Goal: Communication & Community: Answer question/provide support

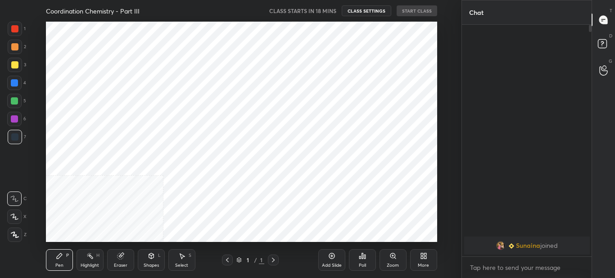
scroll to position [44785, 44580]
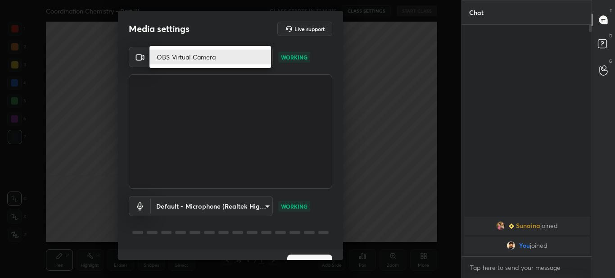
click at [265, 57] on body "1 2 3 4 5 6 7 C X Z C X Z E E Erase all H H Coordination Chemistry - Part III C…" at bounding box center [307, 139] width 615 height 278
click at [265, 57] on li "OBS Virtual Camera" at bounding box center [210, 57] width 122 height 15
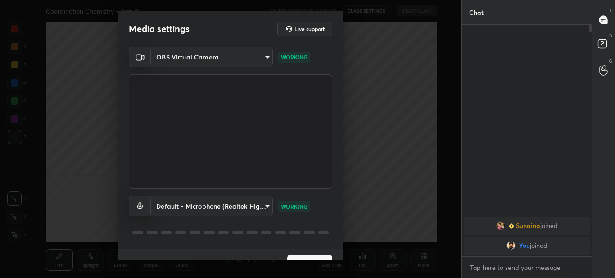
click at [259, 61] on body "1 2 3 4 5 6 7 C X Z C X Z E E Erase all H H Coordination Chemistry - Part III C…" at bounding box center [307, 139] width 615 height 278
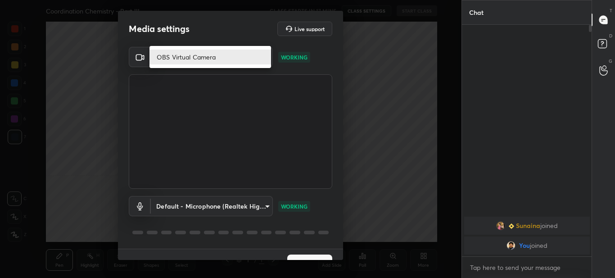
click at [178, 97] on div at bounding box center [307, 139] width 615 height 278
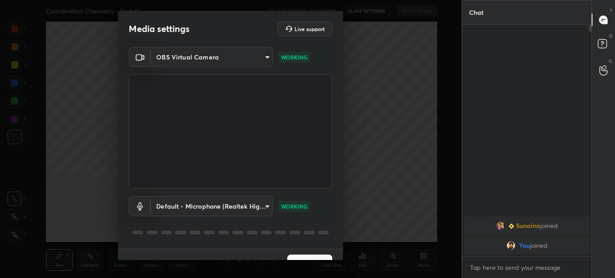
click at [266, 64] on body "1 2 3 4 5 6 7 C X Z C X Z E E Erase all H H Coordination Chemistry - Part III C…" at bounding box center [307, 139] width 615 height 278
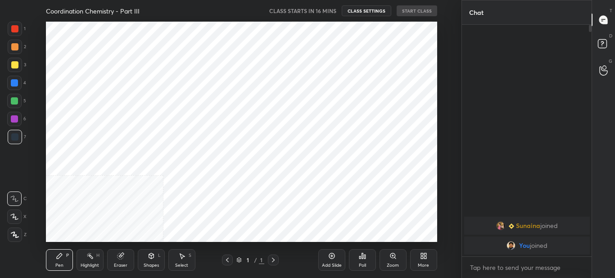
scroll to position [220, 425]
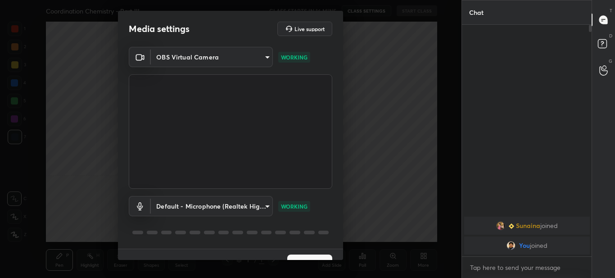
click at [265, 51] on body "1 2 3 4 5 6 7 C X Z C X Z E E Erase all H H Coordination Chemistry - Part III C…" at bounding box center [307, 139] width 615 height 278
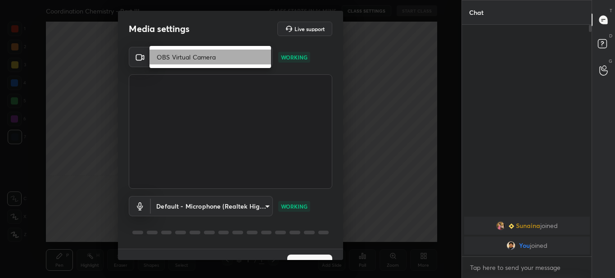
click at [217, 62] on li "OBS Virtual Camera" at bounding box center [210, 57] width 122 height 15
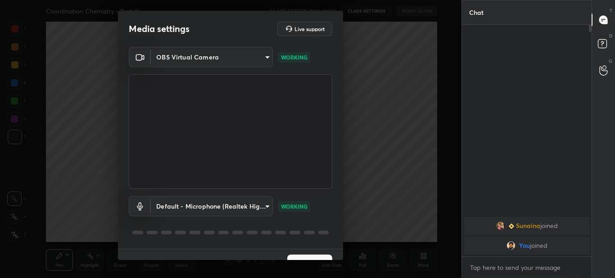
click at [381, 121] on div "Media settings Live support OBS Virtual Camera ccae425ee92aeb3afb08fe0a69f2ea55…" at bounding box center [230, 139] width 461 height 278
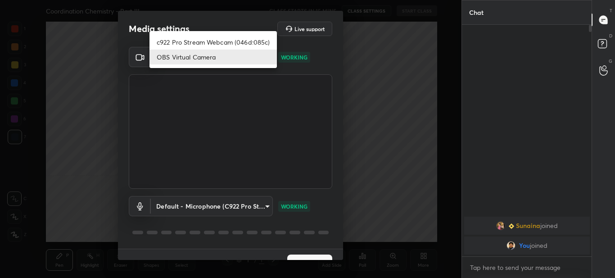
click at [268, 52] on body "1 2 3 4 5 6 7 C X Z C X Z E E Erase all H H Coordination Chemistry - Part III C…" at bounding box center [307, 139] width 615 height 278
click at [259, 45] on li "c922 Pro Stream Webcam (046d:085c)" at bounding box center [212, 42] width 127 height 15
type input "309fbbbf05ba99627288b30ef679b8ad0809da214084e07e34771af10c505075"
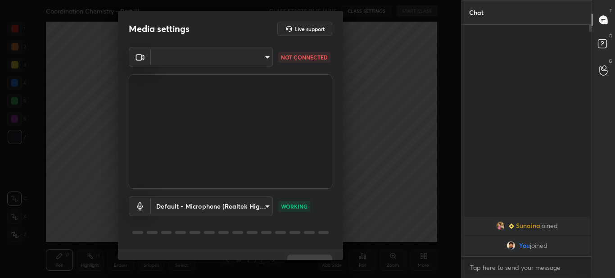
click at [266, 57] on body "1 2 3 4 5 6 7 C X Z C X Z E E Erase all H H Coordination Chemistry - Part III C…" at bounding box center [307, 139] width 615 height 278
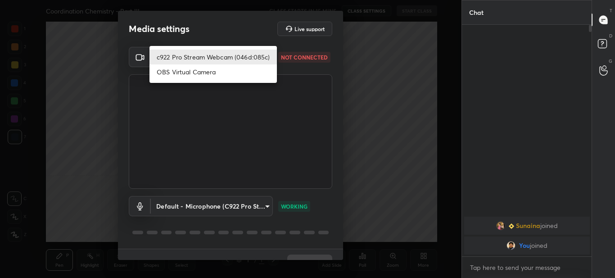
click at [258, 59] on li "c922 Pro Stream Webcam (046d:085c)" at bounding box center [212, 57] width 127 height 15
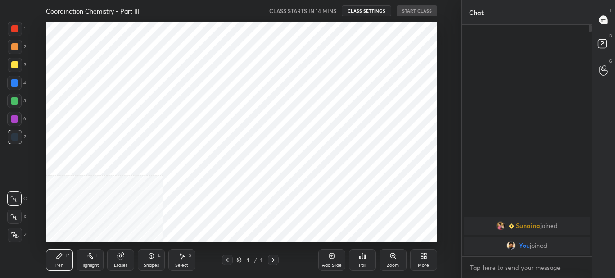
scroll to position [44785, 44580]
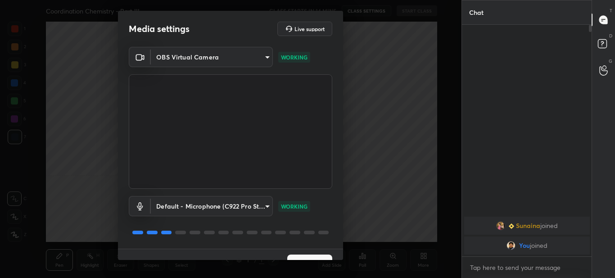
click at [261, 58] on body "1 2 3 4 5 6 7 C X Z C X Z E E Erase all H H Coordination Chemistry - Part III C…" at bounding box center [307, 139] width 615 height 278
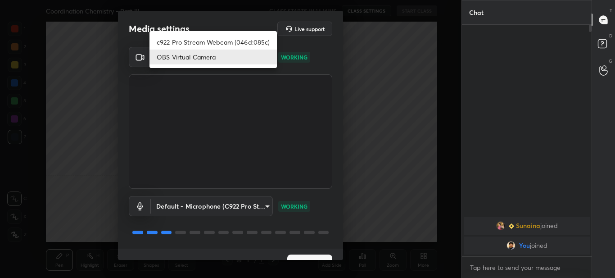
click at [247, 33] on ul "c922 Pro Stream Webcam (046d:085c) OBS Virtual Camera" at bounding box center [212, 49] width 127 height 37
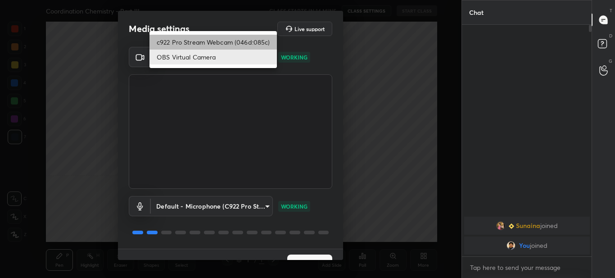
click at [247, 39] on li "c922 Pro Stream Webcam (046d:085c)" at bounding box center [212, 42] width 127 height 15
type input "309fbbbf05ba99627288b30ef679b8ad0809da214084e07e34771af10c505075"
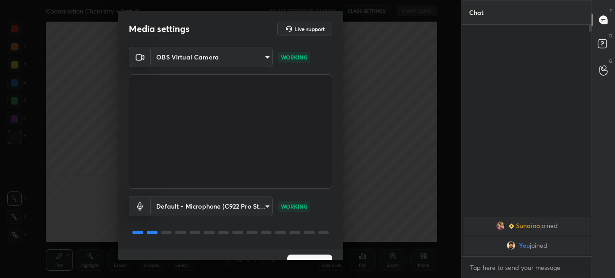
click at [264, 58] on body "1 2 3 4 5 6 7 C X Z C X Z E E Erase all H H Coordination Chemistry - Part III C…" at bounding box center [307, 139] width 615 height 278
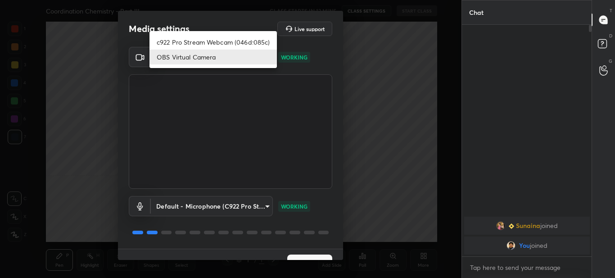
click at [253, 37] on li "c922 Pro Stream Webcam (046d:085c)" at bounding box center [212, 42] width 127 height 15
type input "309fbbbf05ba99627288b30ef679b8ad0809da214084e07e34771af10c505075"
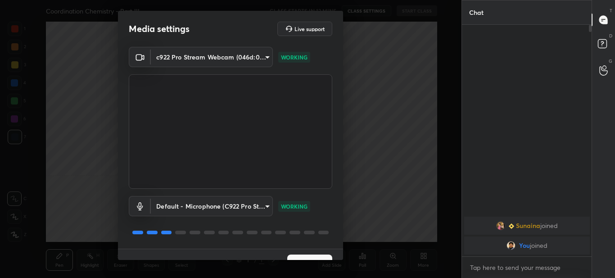
click at [304, 257] on button "Next" at bounding box center [309, 263] width 45 height 18
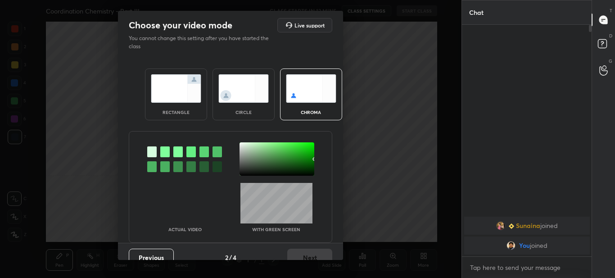
click at [185, 100] on img at bounding box center [176, 88] width 50 height 28
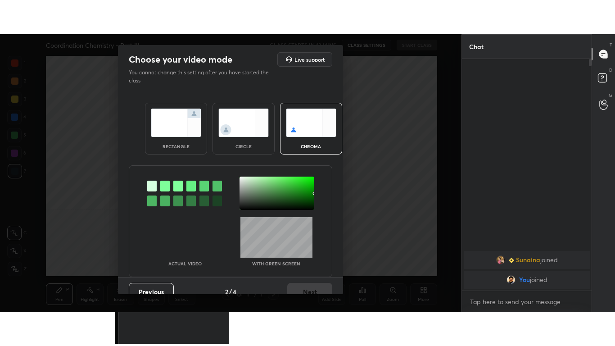
scroll to position [67, 127]
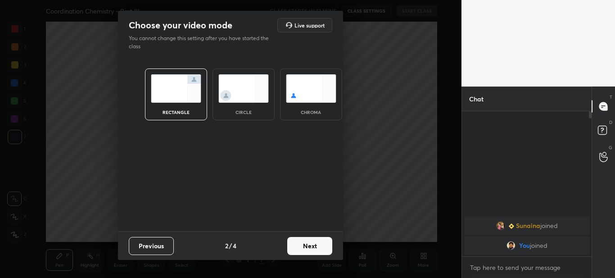
click at [312, 248] on button "Next" at bounding box center [309, 246] width 45 height 18
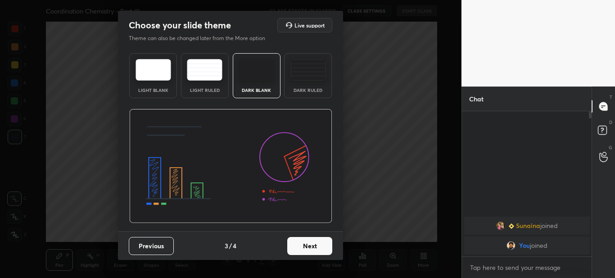
click at [312, 250] on button "Next" at bounding box center [309, 246] width 45 height 18
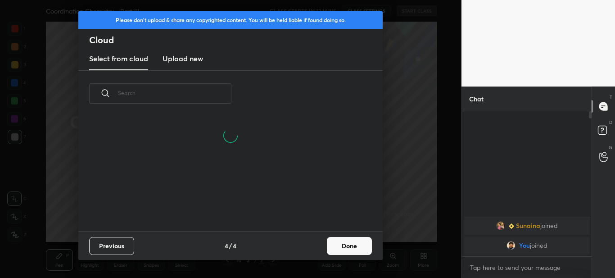
click at [177, 60] on h3 "Upload new" at bounding box center [182, 58] width 41 height 11
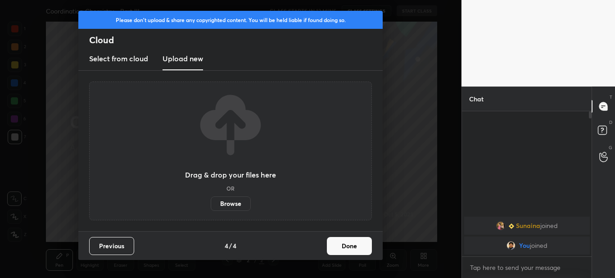
click at [230, 208] on label "Browse" at bounding box center [231, 203] width 40 height 14
click at [211, 208] on input "Browse" at bounding box center [211, 203] width 0 height 14
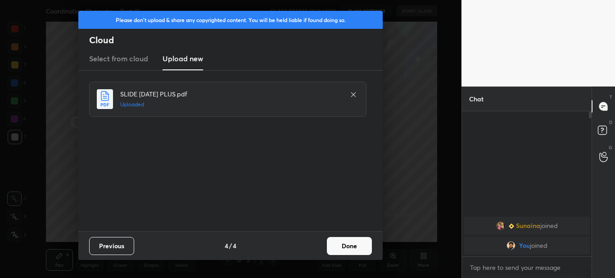
click at [341, 243] on button "Done" at bounding box center [349, 246] width 45 height 18
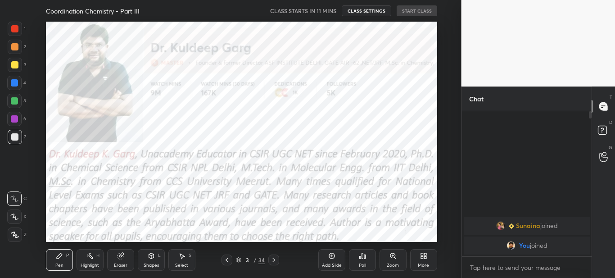
click at [229, 258] on icon at bounding box center [226, 259] width 7 height 7
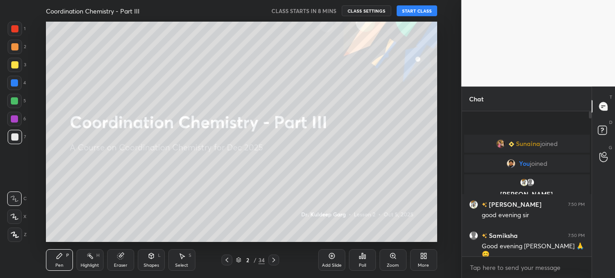
click at [427, 259] on div "More" at bounding box center [423, 260] width 27 height 22
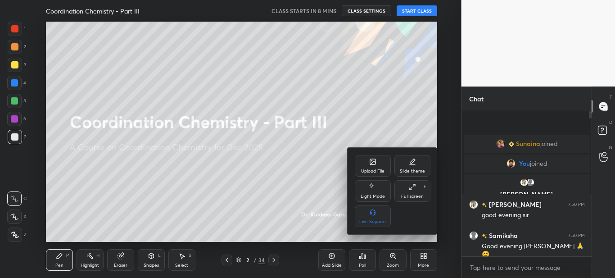
click at [414, 194] on div "Full screen" at bounding box center [412, 196] width 23 height 5
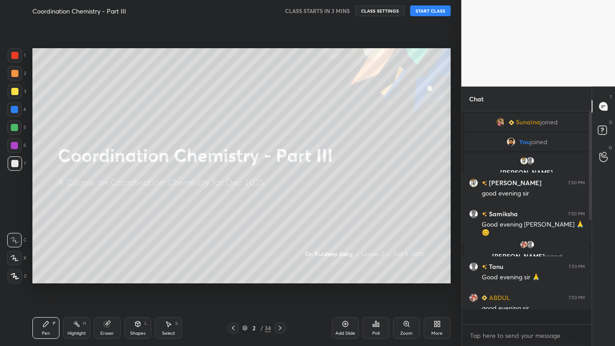
scroll to position [210, 127]
click at [16, 274] on icon at bounding box center [15, 276] width 8 height 6
click at [104, 277] on icon at bounding box center [107, 324] width 6 height 6
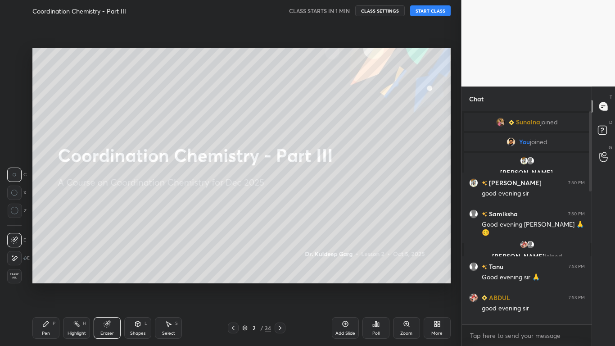
click at [15, 214] on circle at bounding box center [14, 210] width 7 height 7
click at [46, 277] on div "Pen" at bounding box center [46, 333] width 8 height 5
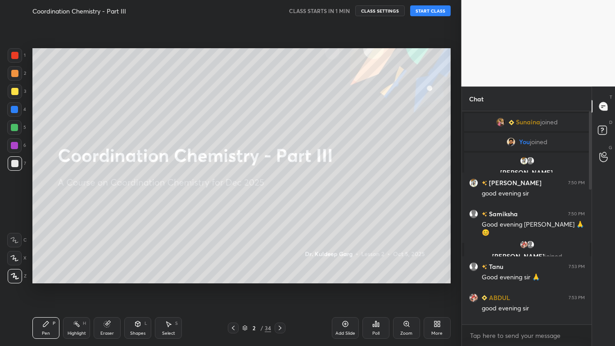
click at [108, 277] on icon at bounding box center [107, 324] width 6 height 6
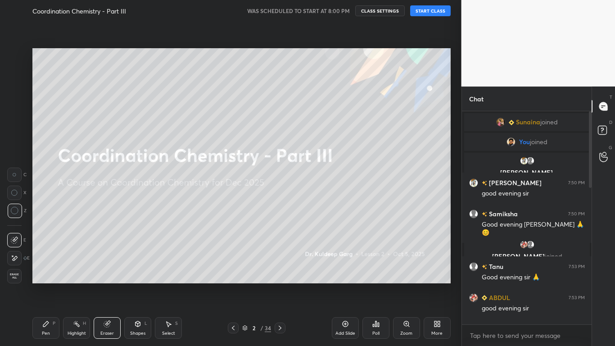
click at [434, 12] on button "START CLASS" at bounding box center [430, 10] width 41 height 11
click at [45, 277] on icon at bounding box center [45, 323] width 7 height 7
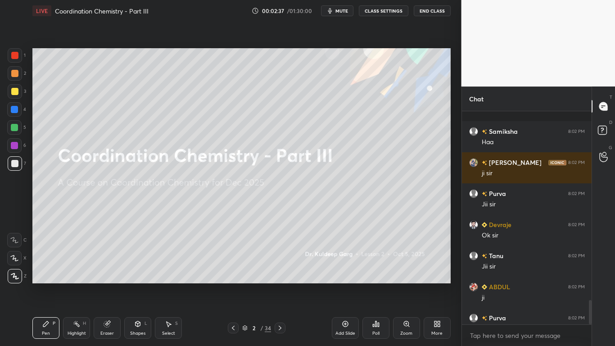
scroll to position [1668, 0]
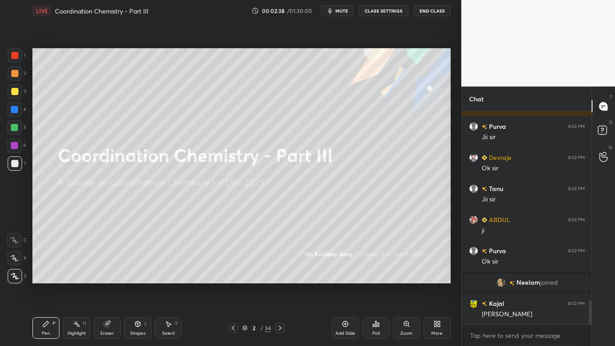
drag, startPoint x: 590, startPoint y: 311, endPoint x: 598, endPoint y: 345, distance: 34.5
click at [598, 277] on div "Chat [PERSON_NAME] 8:02 PM Haa [PERSON_NAME] 8:02 PM ji [PERSON_NAME] 8:02 PM […" at bounding box center [538, 215] width 154 height 259
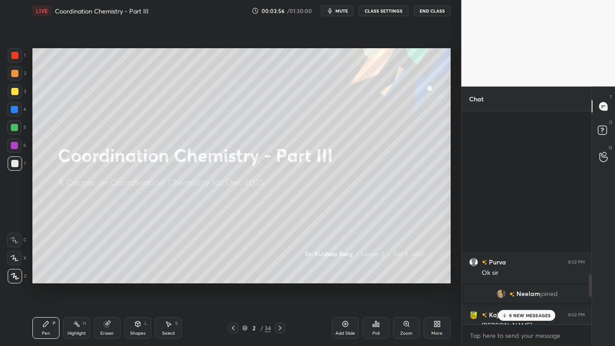
scroll to position [2496, 0]
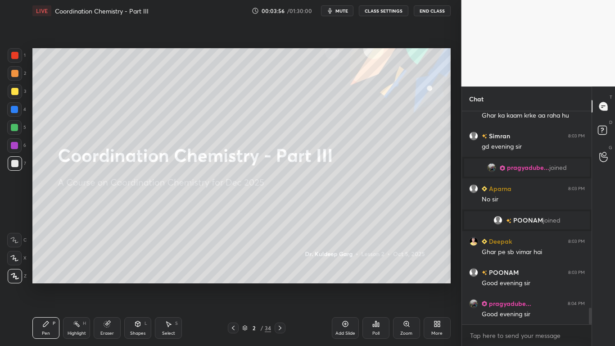
click at [527, 277] on div "[PERSON_NAME] 8:03 PM Good evening [PERSON_NAME] 8:03 PM Good evening [PERSON_N…" at bounding box center [527, 217] width 130 height 213
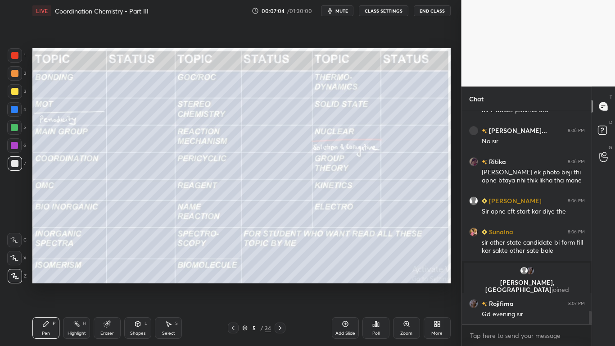
scroll to position [3148, 0]
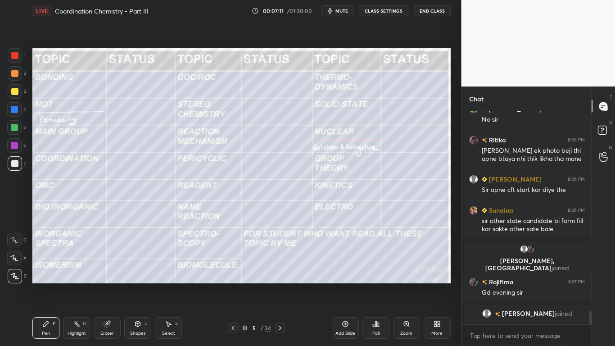
click at [17, 165] on div at bounding box center [14, 163] width 7 height 7
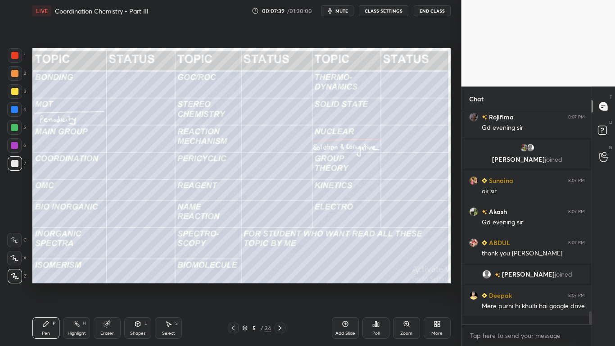
scroll to position [3292, 0]
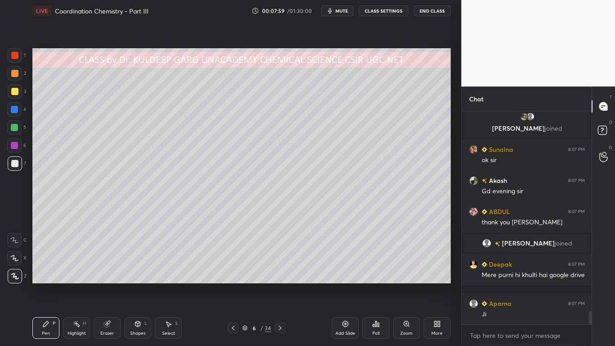
click at [14, 162] on div at bounding box center [14, 163] width 7 height 7
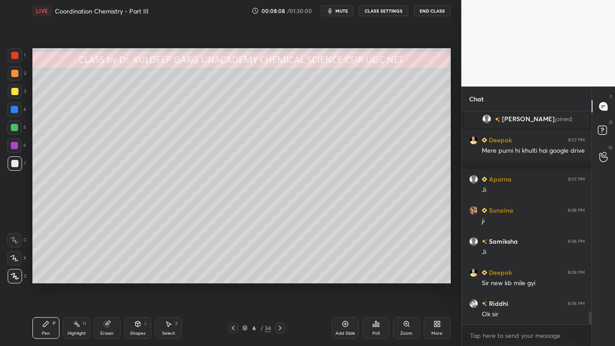
scroll to position [3447, 0]
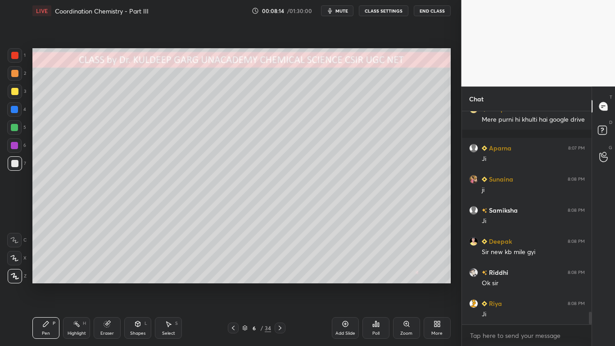
click at [16, 93] on div at bounding box center [14, 91] width 7 height 7
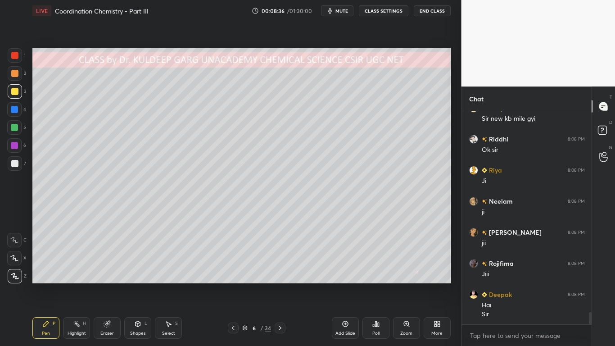
scroll to position [3612, 0]
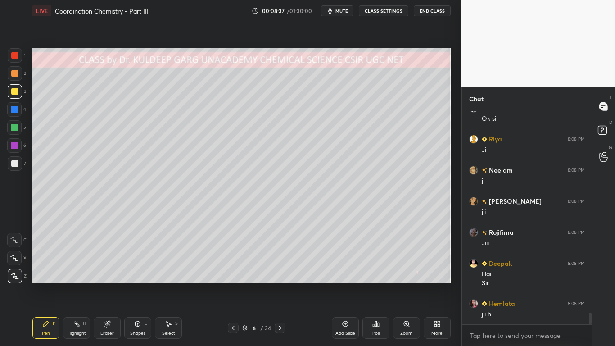
click at [107, 277] on div "Eraser" at bounding box center [107, 328] width 27 height 22
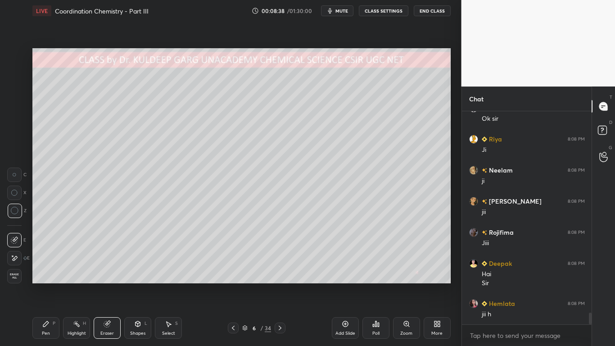
scroll to position [3674, 0]
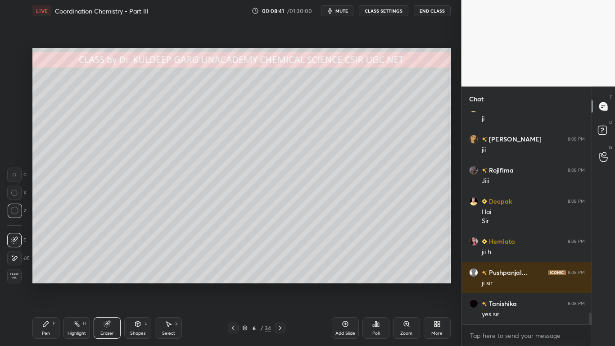
click at [48, 277] on icon at bounding box center [45, 323] width 7 height 7
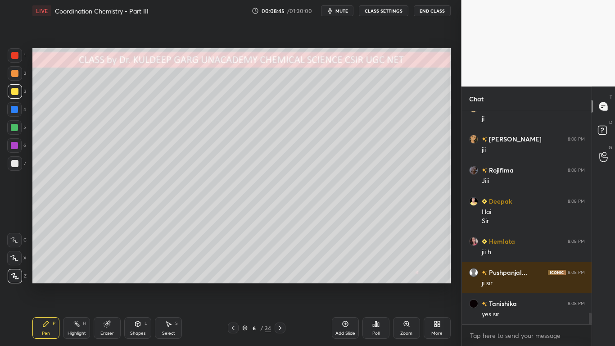
click at [16, 167] on div at bounding box center [15, 163] width 14 height 14
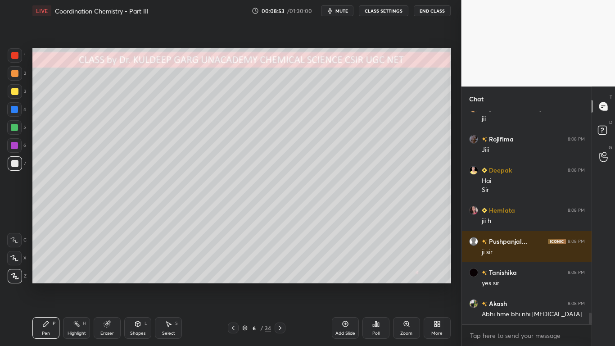
click at [15, 93] on div at bounding box center [14, 91] width 7 height 7
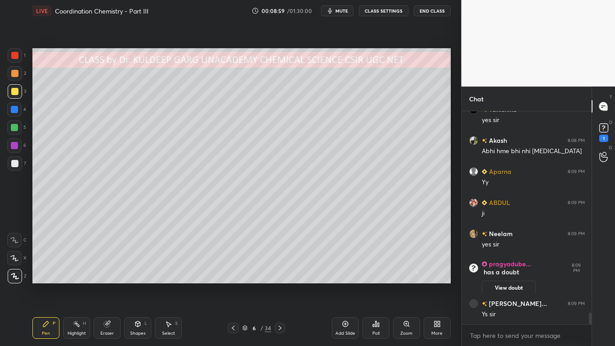
scroll to position [3696, 0]
click at [504, 277] on button "View doubt" at bounding box center [509, 287] width 54 height 14
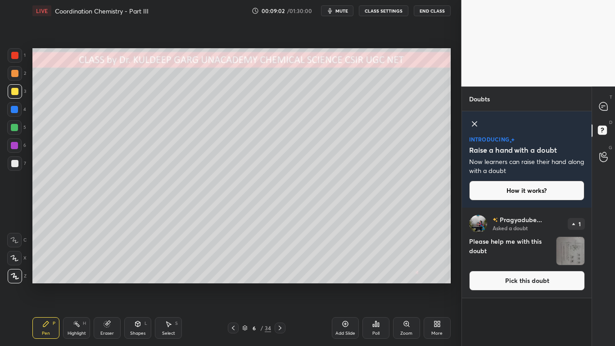
click at [571, 253] on img "grid" at bounding box center [570, 251] width 28 height 28
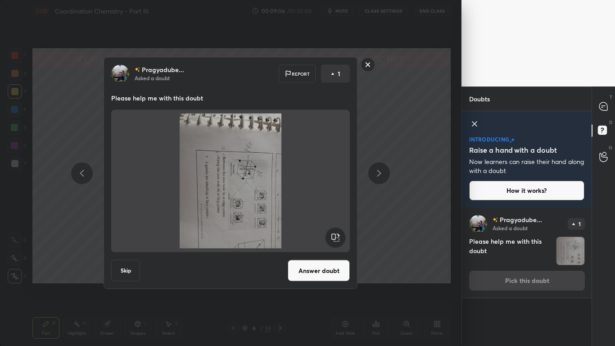
click at [335, 237] on rect at bounding box center [335, 237] width 20 height 20
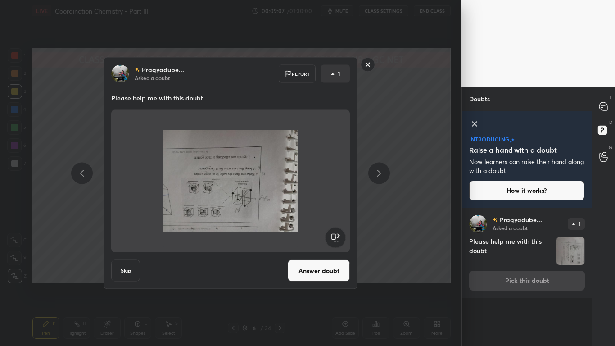
click at [334, 237] on rect at bounding box center [335, 237] width 20 height 20
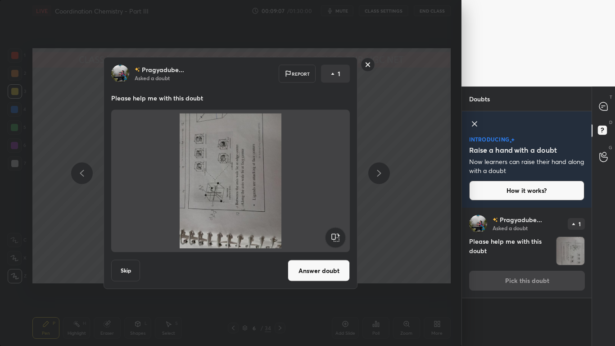
click at [333, 238] on rect at bounding box center [335, 237] width 20 height 20
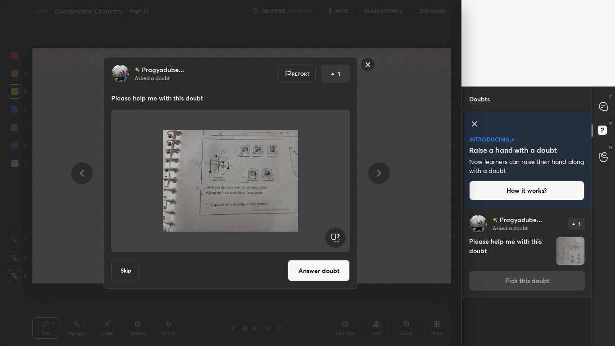
click at [319, 274] on button "Answer doubt" at bounding box center [319, 271] width 62 height 22
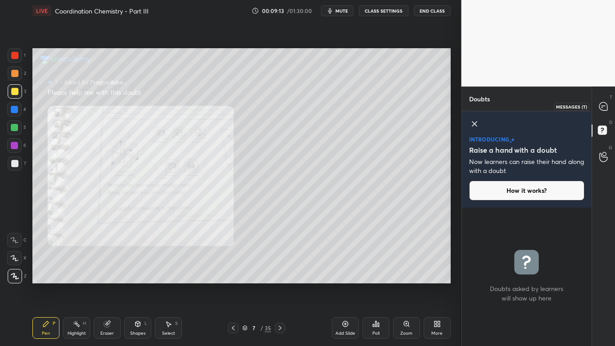
click at [603, 106] on icon at bounding box center [603, 106] width 4 height 0
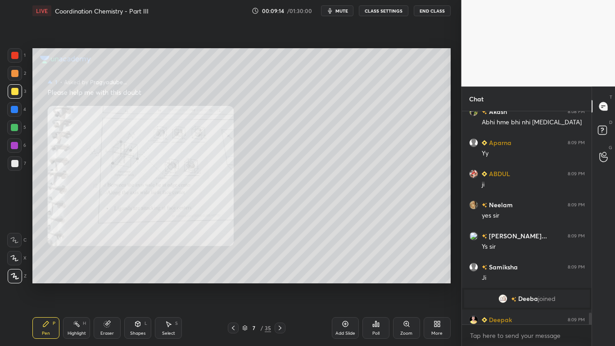
scroll to position [3902, 0]
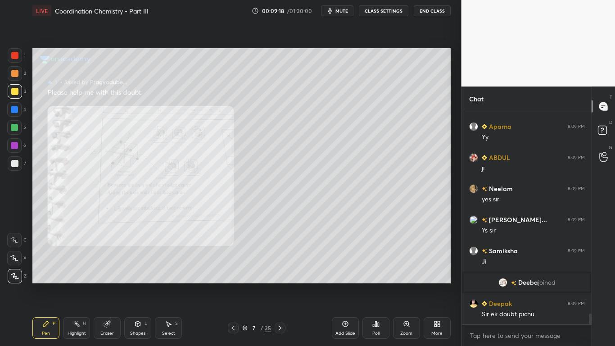
click at [405, 277] on div "Zoom" at bounding box center [406, 328] width 27 height 22
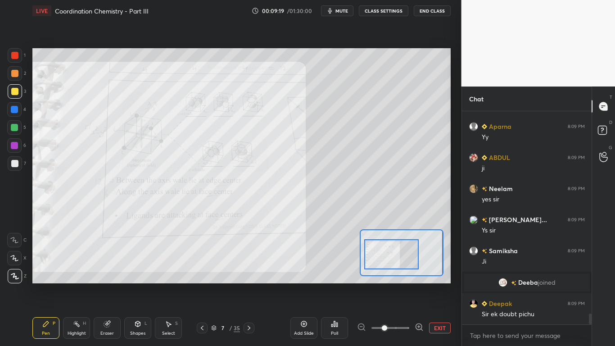
scroll to position [3933, 0]
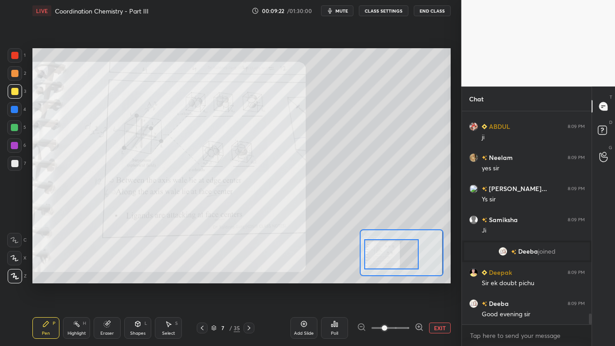
click at [418, 277] on icon at bounding box center [418, 326] width 2 height 0
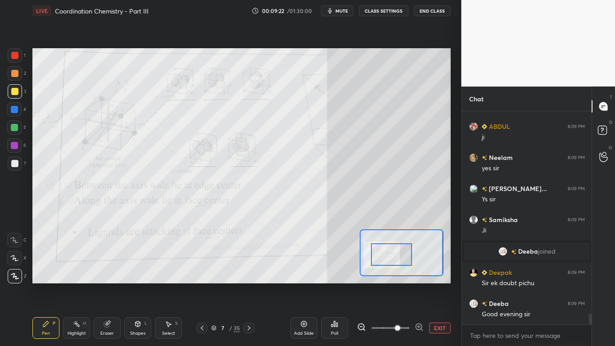
click at [419, 277] on icon at bounding box center [419, 326] width 0 height 2
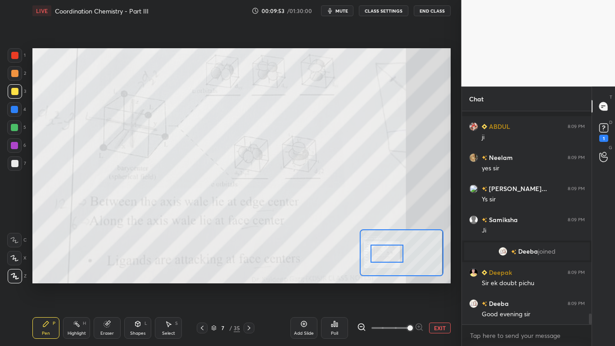
scroll to position [3972, 0]
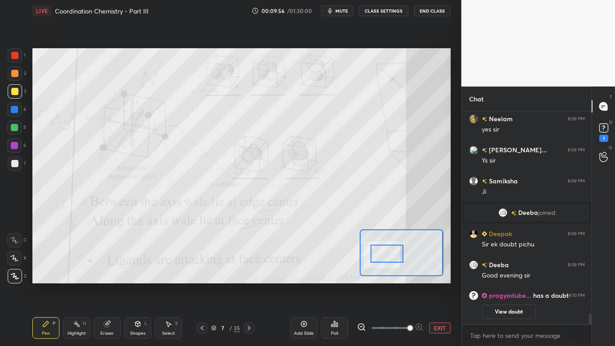
click at [502, 277] on button "View doubt" at bounding box center [509, 311] width 54 height 14
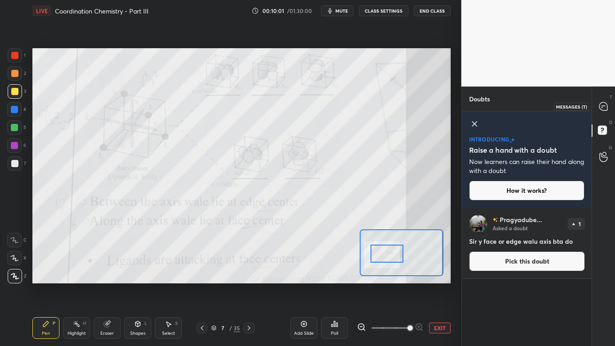
click at [600, 105] on icon at bounding box center [603, 106] width 8 height 8
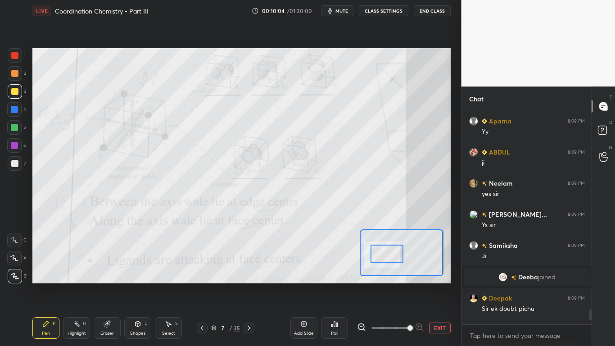
scroll to position [3990, 0]
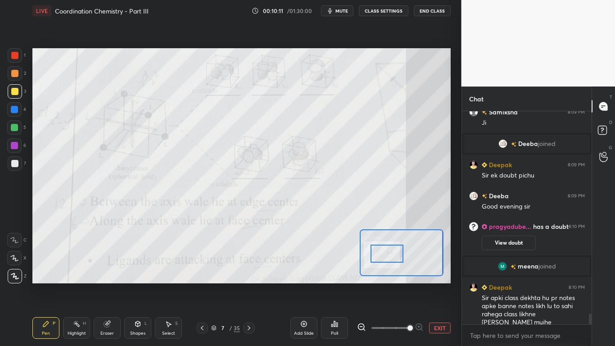
click at [202, 277] on icon at bounding box center [201, 327] width 7 height 7
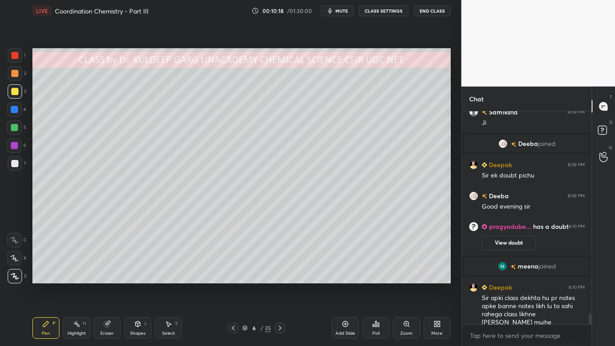
click at [12, 166] on div at bounding box center [14, 163] width 7 height 7
click at [135, 277] on icon at bounding box center [137, 323] width 7 height 7
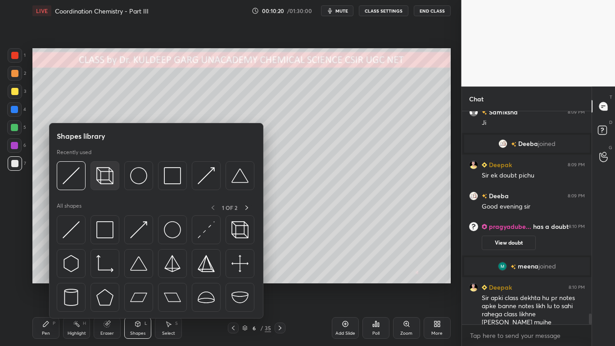
click at [102, 180] on img at bounding box center [104, 175] width 17 height 17
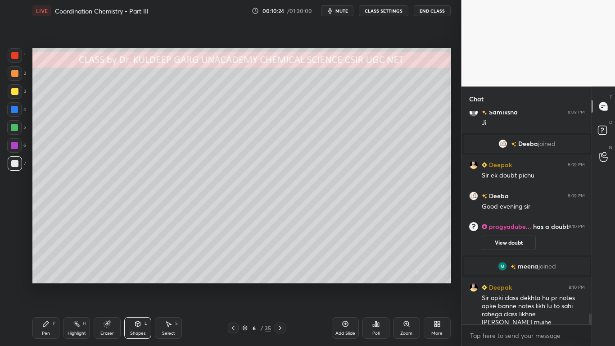
scroll to position [4012, 0]
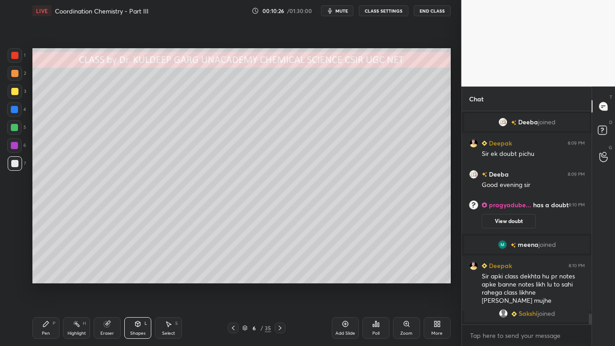
click at [15, 166] on div at bounding box center [14, 163] width 7 height 7
click at [48, 277] on div "Pen P" at bounding box center [45, 328] width 27 height 22
click at [14, 53] on div at bounding box center [14, 55] width 7 height 7
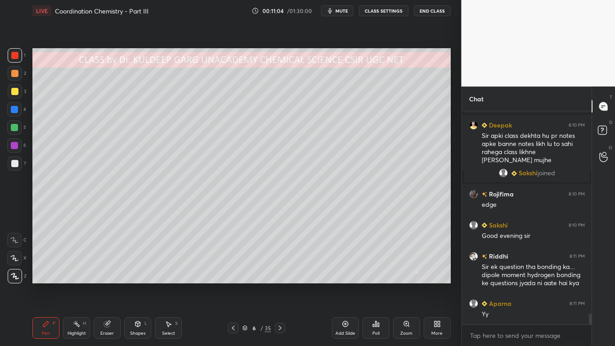
scroll to position [3995, 0]
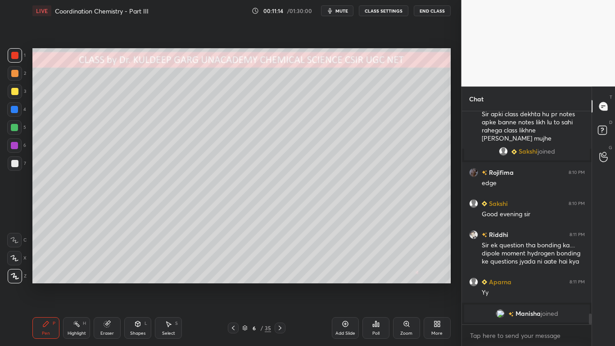
click at [16, 165] on div at bounding box center [14, 163] width 7 height 7
click at [17, 156] on div at bounding box center [15, 163] width 14 height 14
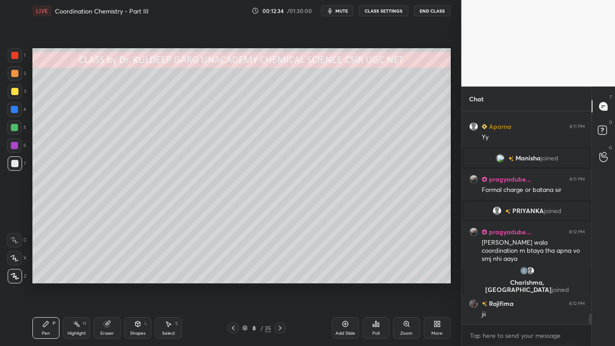
scroll to position [4087, 0]
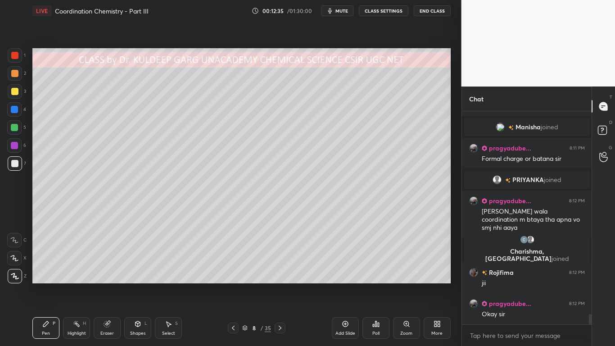
click at [16, 165] on div at bounding box center [14, 163] width 7 height 7
click at [14, 90] on div at bounding box center [14, 91] width 7 height 7
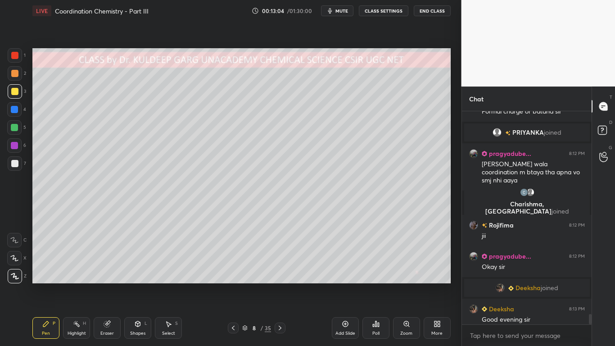
scroll to position [4114, 0]
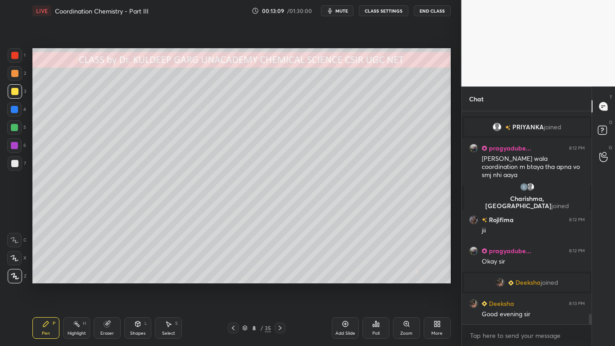
click at [14, 110] on div at bounding box center [14, 109] width 7 height 7
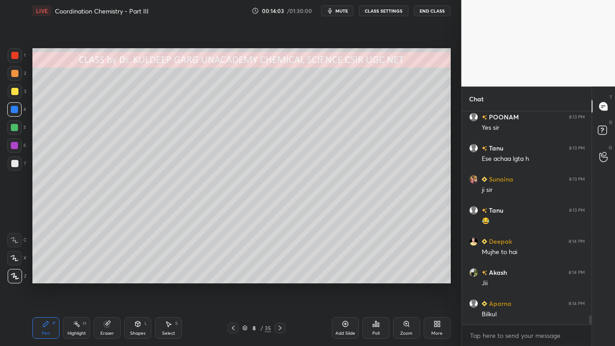
scroll to position [4911, 0]
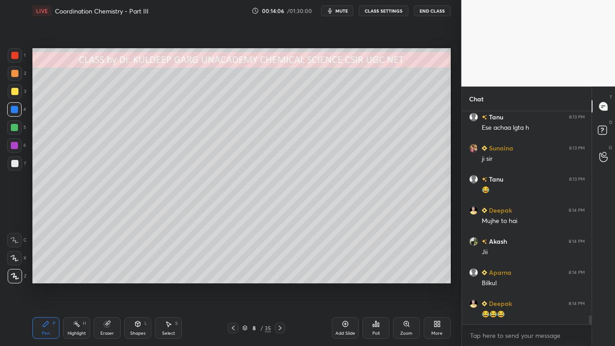
click at [15, 165] on div at bounding box center [14, 163] width 7 height 7
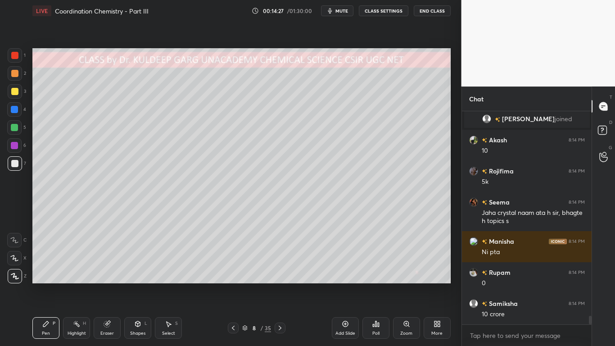
scroll to position [4981, 0]
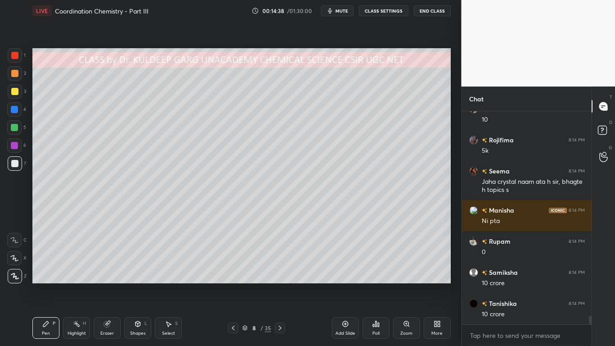
click at [10, 165] on div at bounding box center [15, 163] width 14 height 14
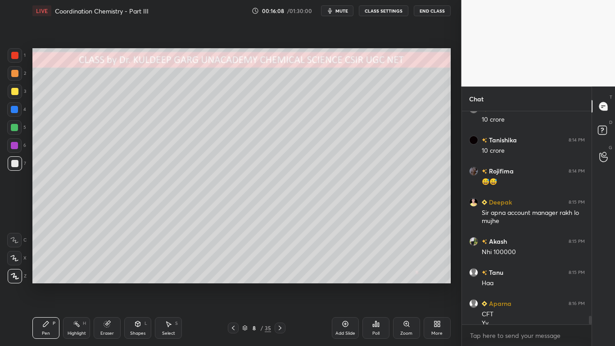
scroll to position [5154, 0]
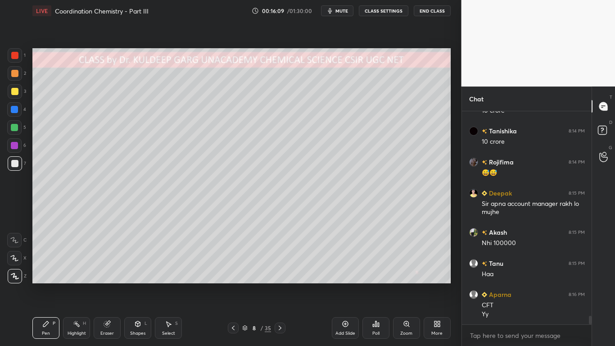
click at [12, 97] on div at bounding box center [15, 91] width 14 height 14
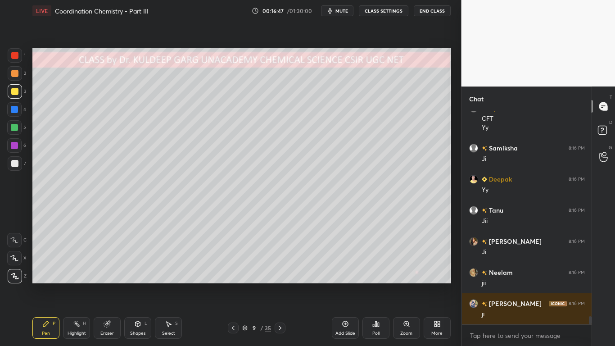
scroll to position [5361, 0]
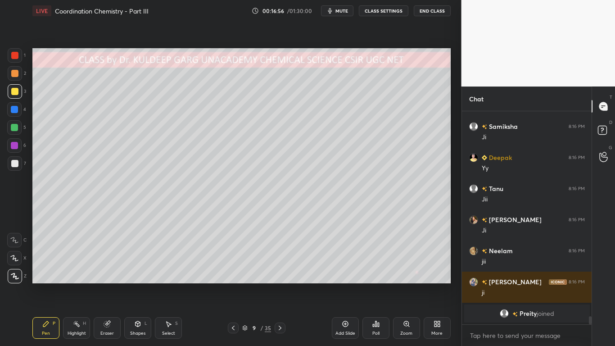
click at [109, 277] on icon at bounding box center [107, 324] width 6 height 6
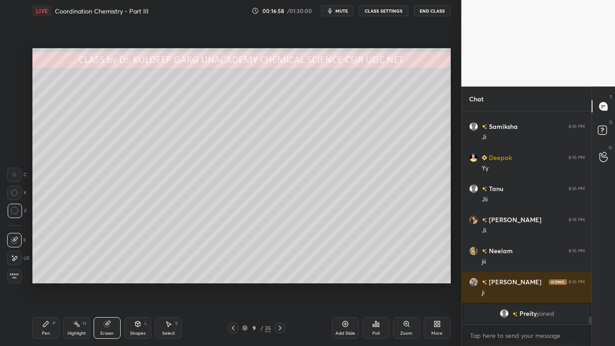
click at [42, 277] on div "Pen" at bounding box center [46, 333] width 8 height 5
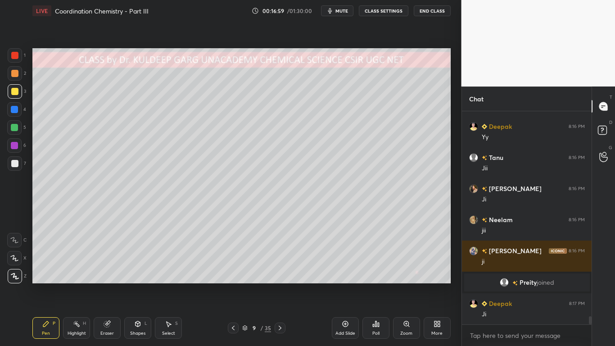
scroll to position [5239, 0]
click at [372, 277] on div "Poll" at bounding box center [375, 333] width 7 height 5
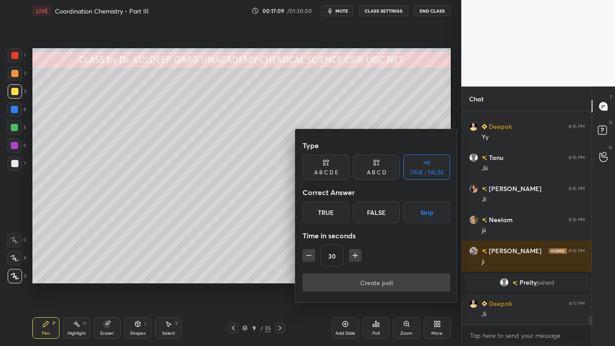
click at [415, 170] on div "TRUE / FALSE" at bounding box center [427, 172] width 34 height 5
click at [327, 215] on div "True" at bounding box center [325, 212] width 47 height 22
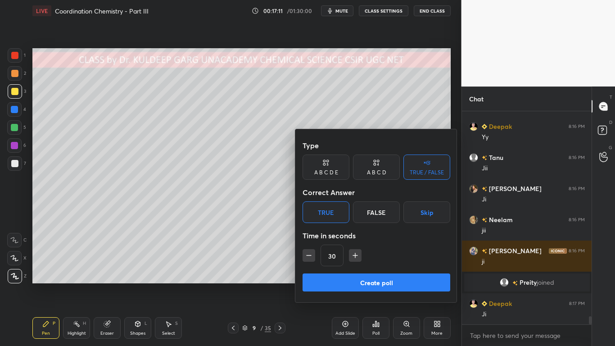
click at [342, 277] on button "Create poll" at bounding box center [376, 282] width 148 height 18
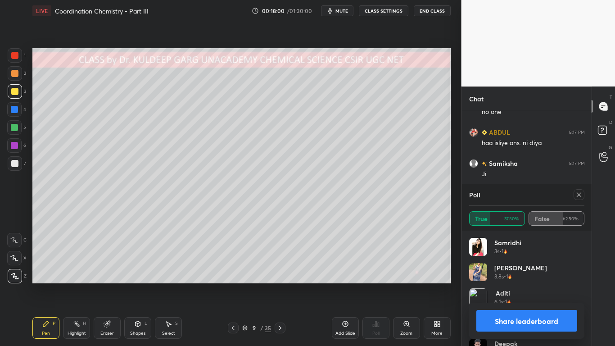
scroll to position [5596, 0]
click at [577, 196] on icon at bounding box center [578, 194] width 7 height 7
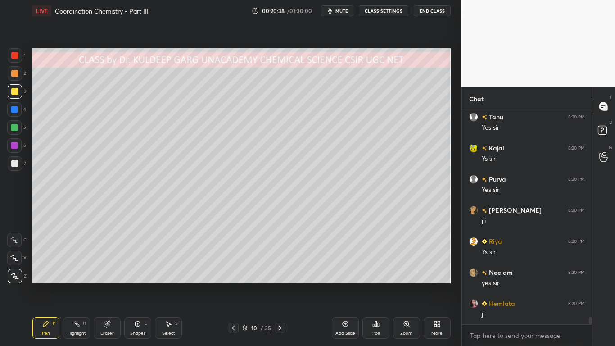
scroll to position [6113, 0]
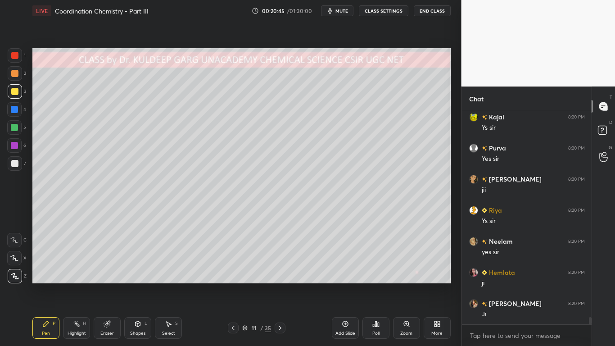
click at [12, 91] on div at bounding box center [14, 91] width 7 height 7
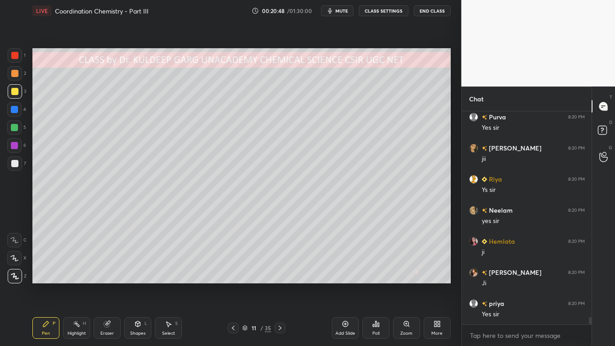
scroll to position [6175, 0]
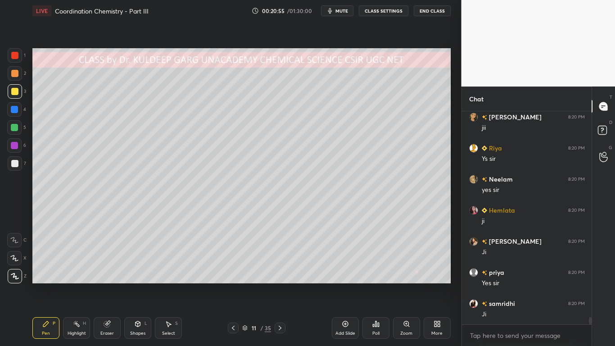
click at [15, 95] on div at bounding box center [15, 91] width 14 height 14
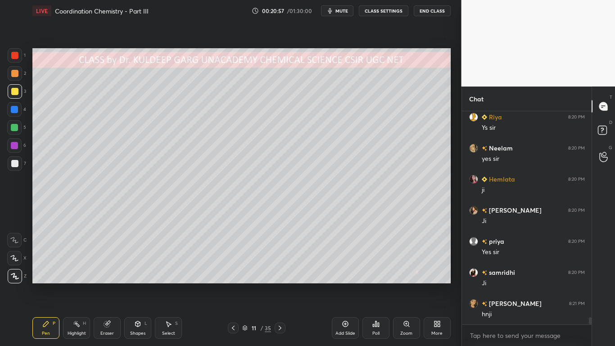
click at [14, 92] on div at bounding box center [14, 91] width 7 height 7
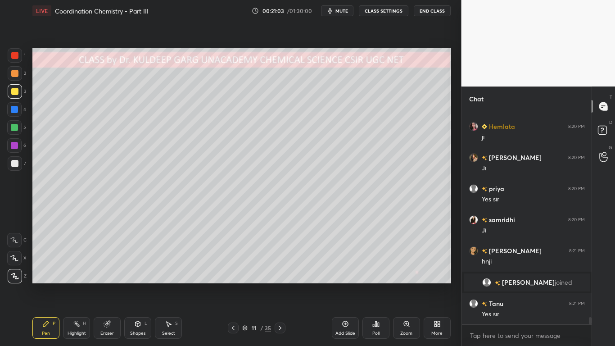
scroll to position [6113, 0]
click at [104, 277] on icon at bounding box center [107, 324] width 6 height 6
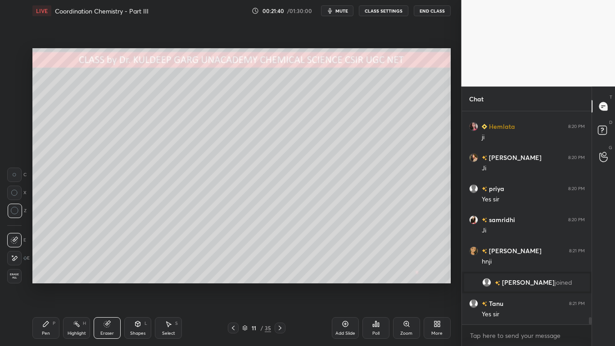
click at [45, 277] on div "Pen P" at bounding box center [45, 328] width 27 height 22
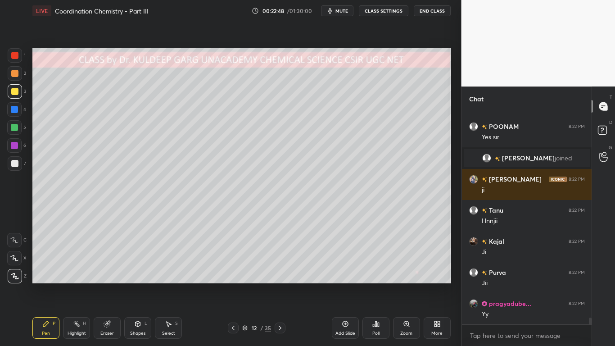
scroll to position [6600, 0]
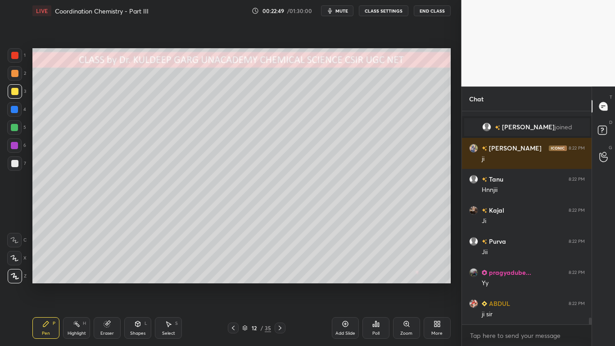
click at [14, 90] on div at bounding box center [14, 91] width 7 height 7
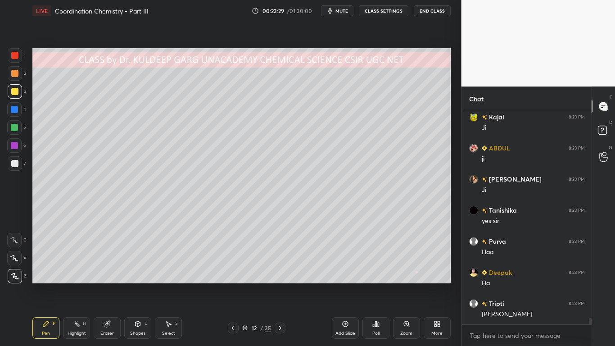
scroll to position [7066, 0]
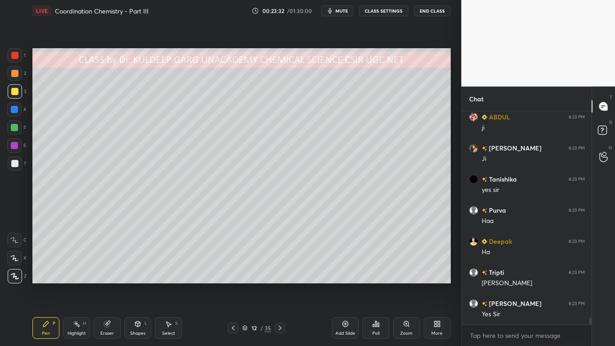
click at [15, 92] on div at bounding box center [14, 91] width 7 height 7
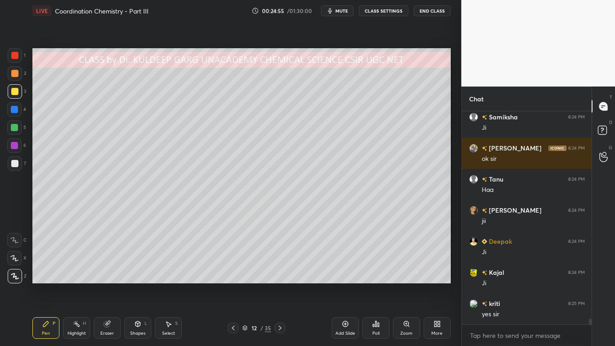
scroll to position [7594, 0]
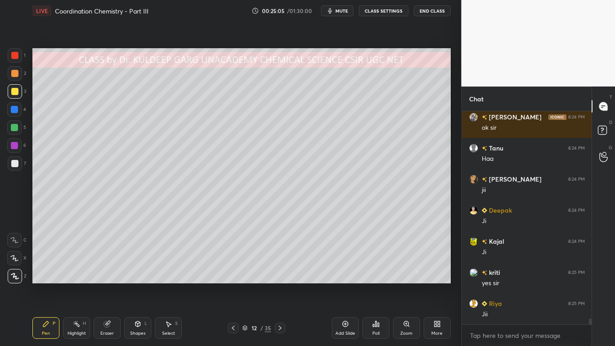
click at [16, 92] on div at bounding box center [14, 91] width 7 height 7
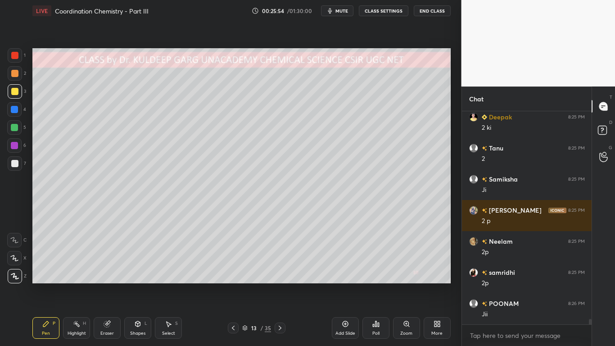
scroll to position [8038, 0]
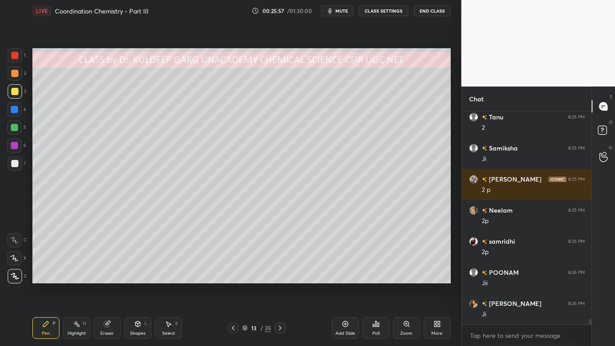
click at [13, 165] on div at bounding box center [14, 163] width 7 height 7
click at [9, 164] on div at bounding box center [15, 163] width 14 height 14
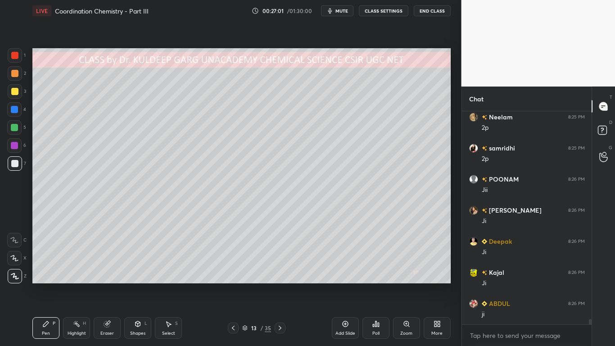
scroll to position [8162, 0]
click at [15, 125] on div at bounding box center [14, 127] width 7 height 7
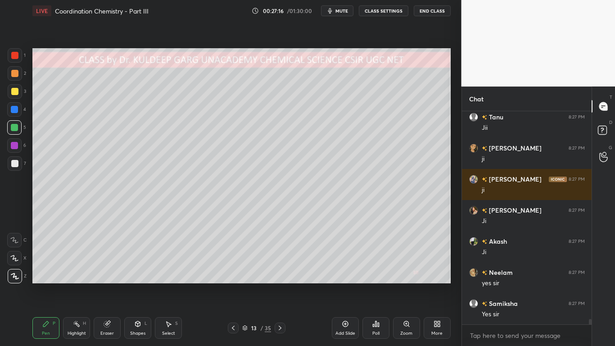
scroll to position [8380, 0]
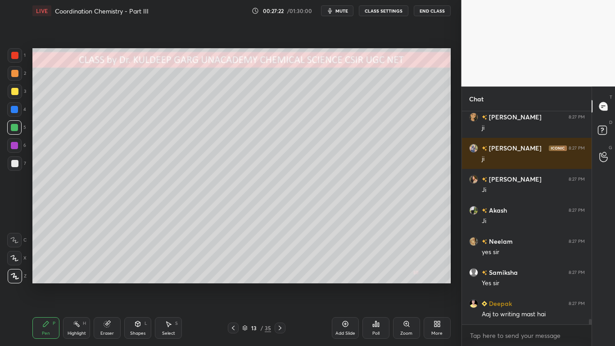
click at [13, 91] on div at bounding box center [14, 91] width 7 height 7
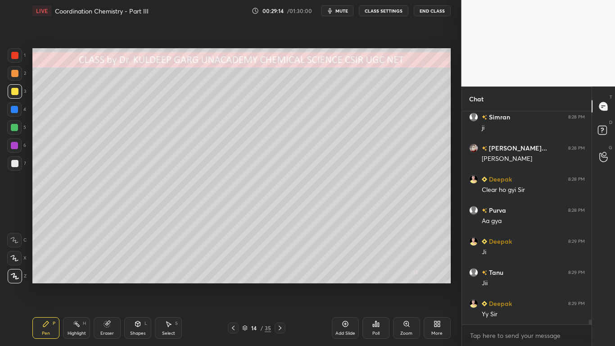
scroll to position [9094, 0]
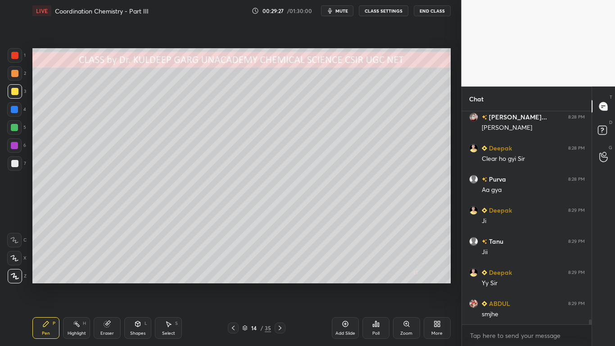
click at [107, 277] on icon at bounding box center [107, 324] width 6 height 6
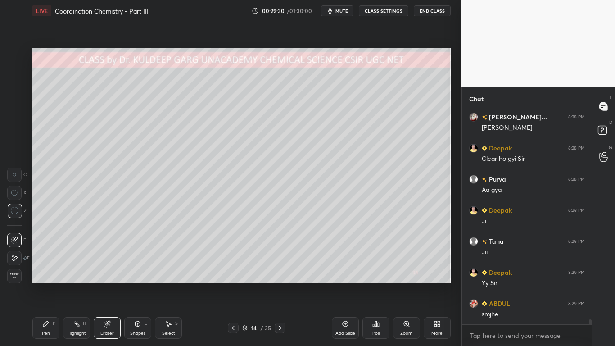
click at [45, 277] on div "Pen P" at bounding box center [45, 328] width 27 height 22
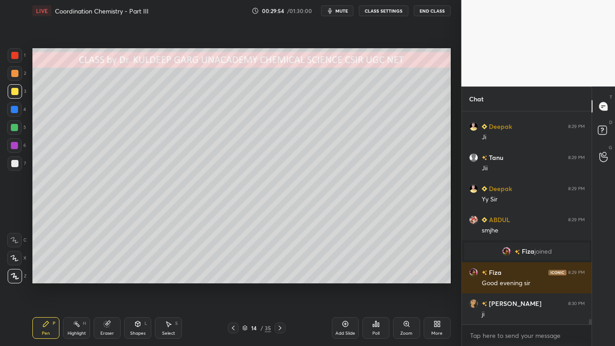
scroll to position [8382, 0]
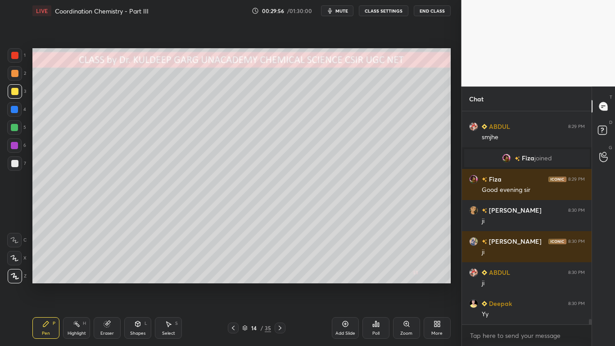
click at [107, 277] on icon at bounding box center [107, 324] width 6 height 6
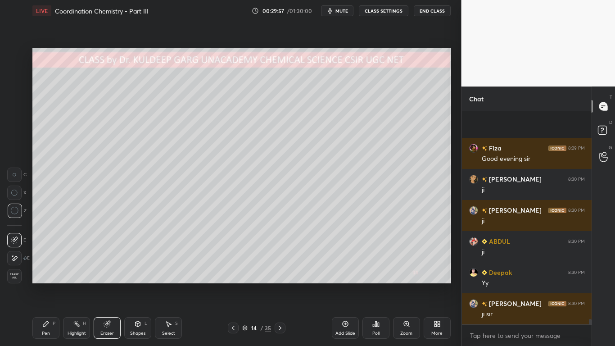
scroll to position [8537, 0]
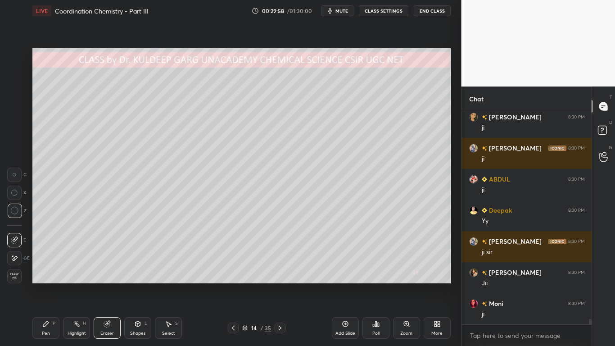
click at [41, 277] on div "Pen P" at bounding box center [45, 328] width 27 height 22
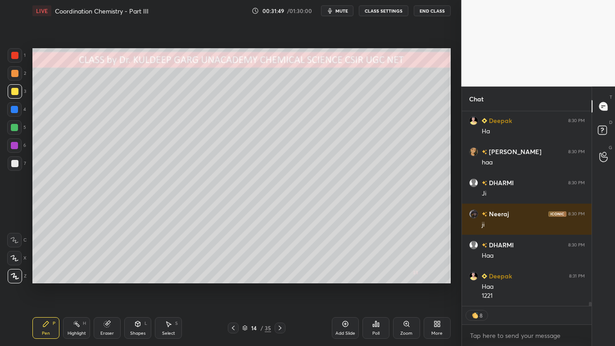
scroll to position [9186, 0]
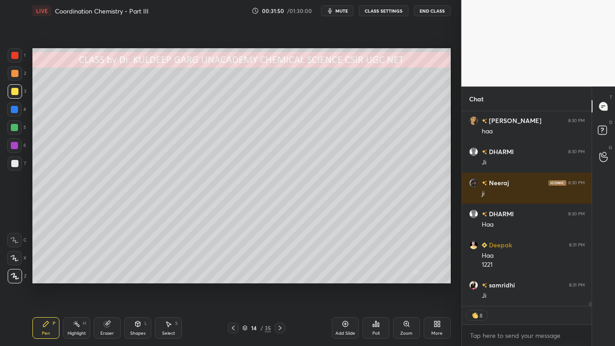
click at [14, 54] on div at bounding box center [14, 55] width 7 height 7
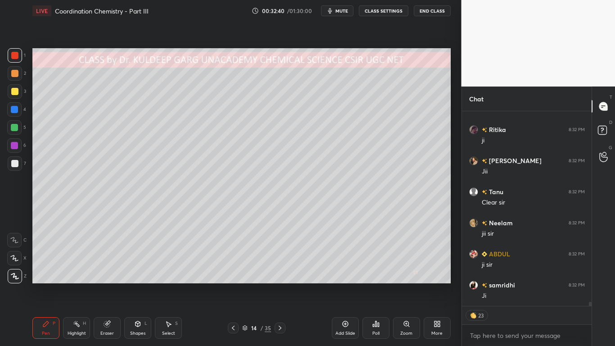
scroll to position [9209, 0]
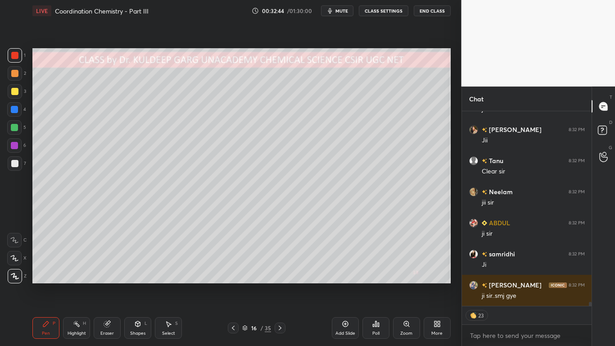
click at [14, 93] on div at bounding box center [14, 91] width 7 height 7
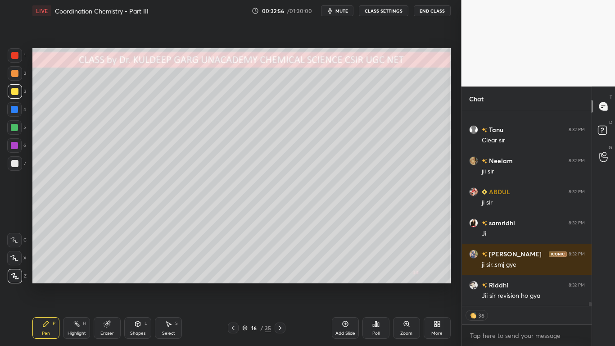
click at [104, 277] on icon at bounding box center [107, 324] width 6 height 6
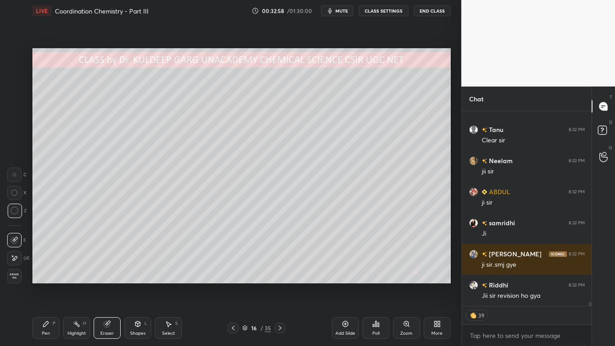
click at [42, 277] on div "Pen P" at bounding box center [45, 328] width 27 height 22
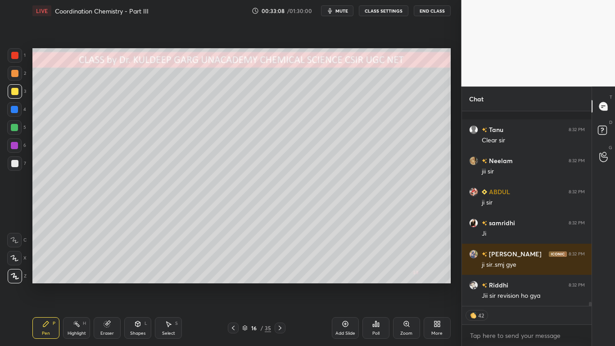
scroll to position [9279, 0]
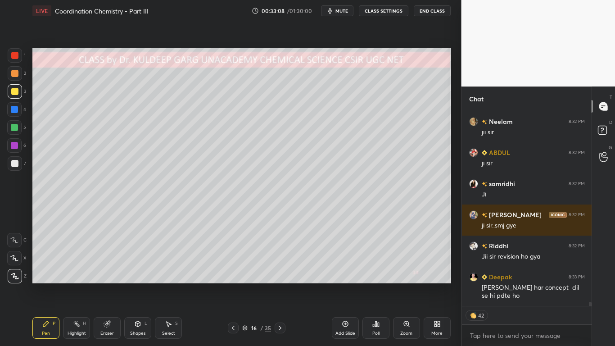
type textarea "x"
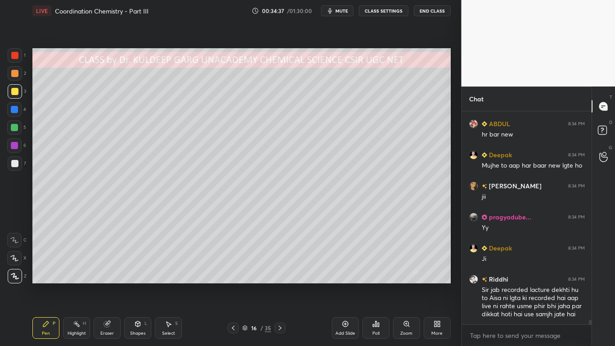
scroll to position [9612, 0]
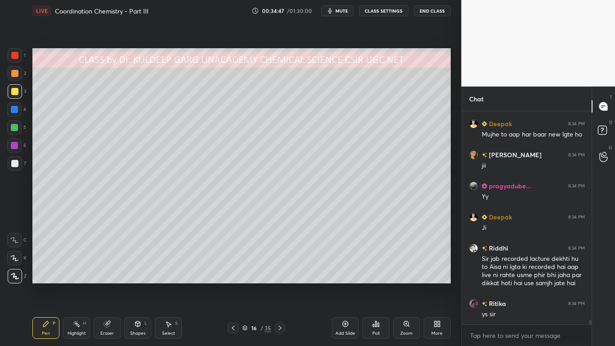
click at [15, 168] on div at bounding box center [15, 163] width 14 height 14
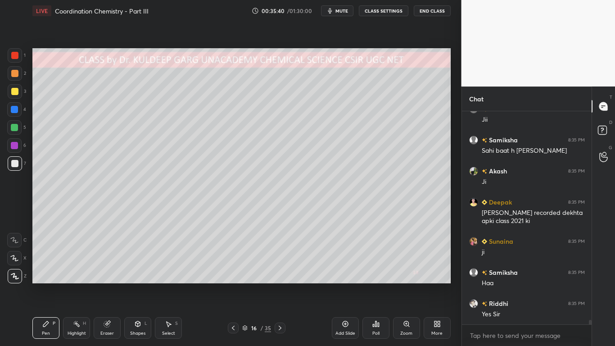
scroll to position [9869, 0]
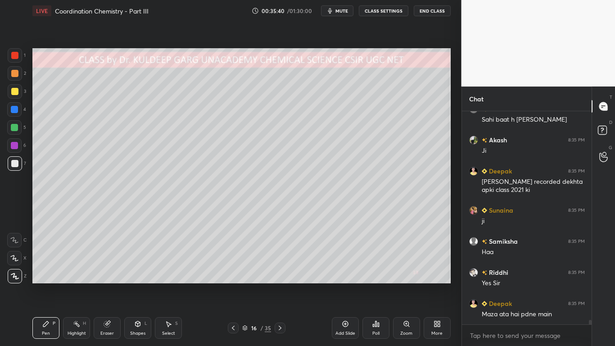
click at [15, 95] on div at bounding box center [15, 91] width 14 height 14
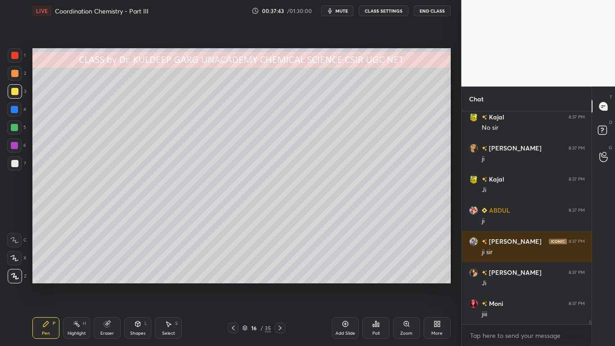
scroll to position [10887, 0]
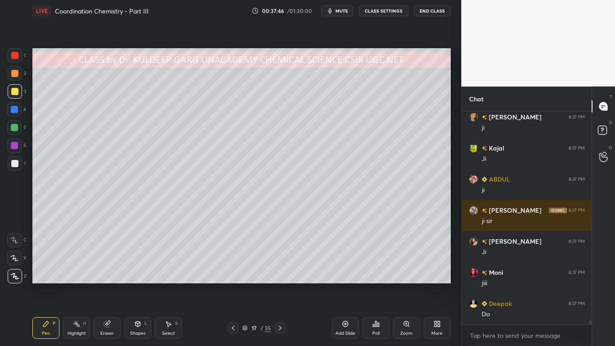
click at [14, 163] on div at bounding box center [14, 163] width 7 height 7
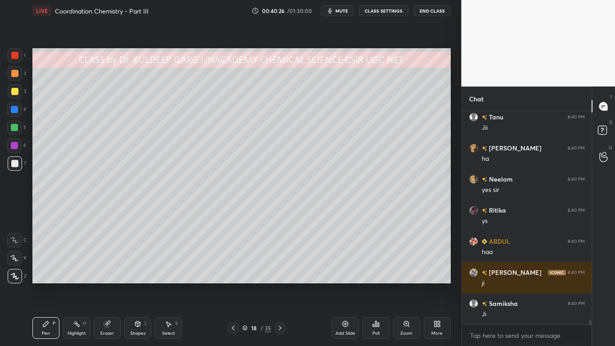
scroll to position [11663, 0]
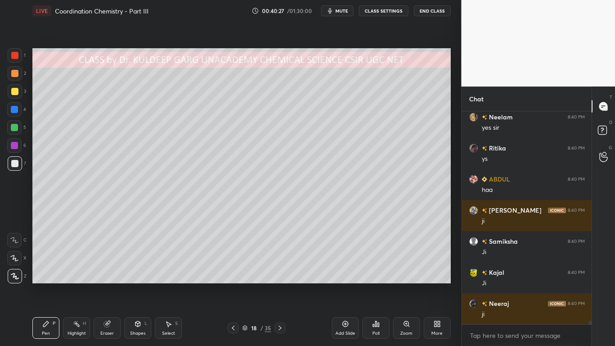
click at [15, 90] on div at bounding box center [14, 91] width 7 height 7
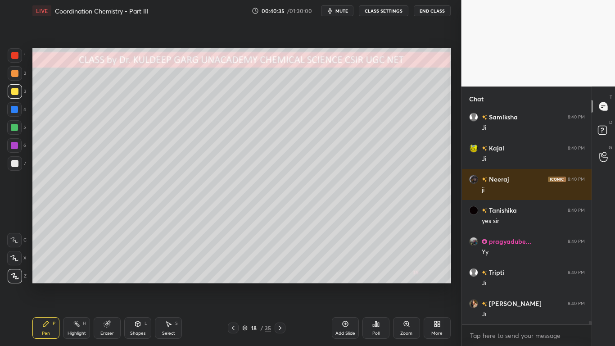
scroll to position [11818, 0]
click at [12, 161] on div at bounding box center [14, 163] width 7 height 7
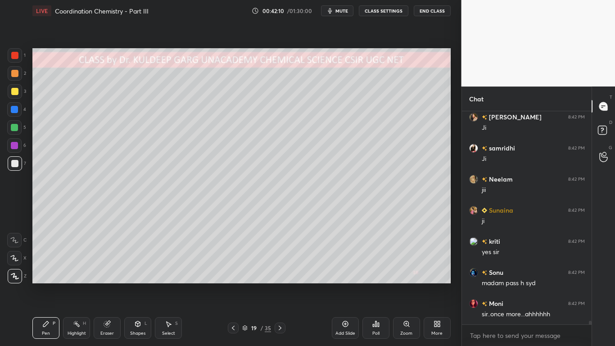
scroll to position [11779, 0]
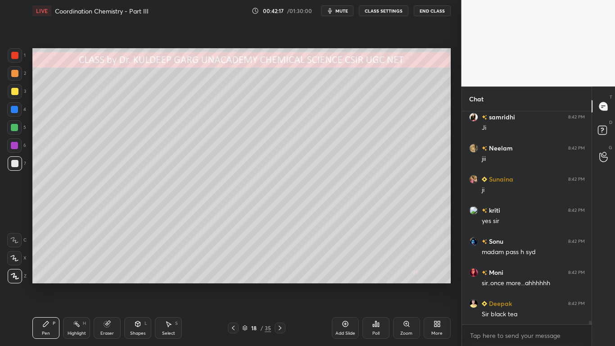
click at [13, 162] on div at bounding box center [14, 163] width 7 height 7
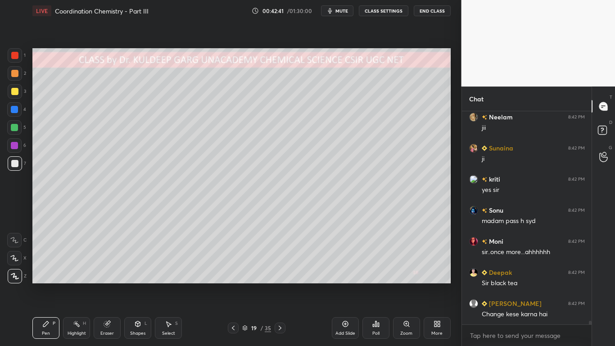
scroll to position [11841, 0]
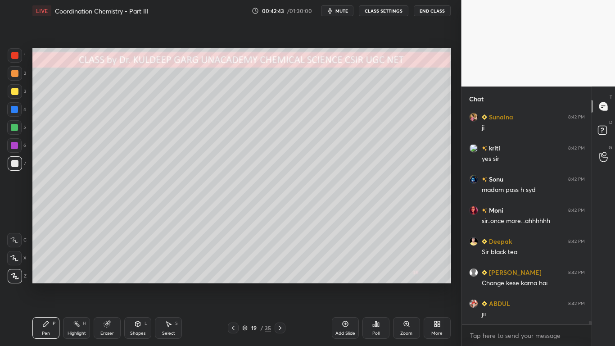
click at [12, 90] on div at bounding box center [14, 91] width 7 height 7
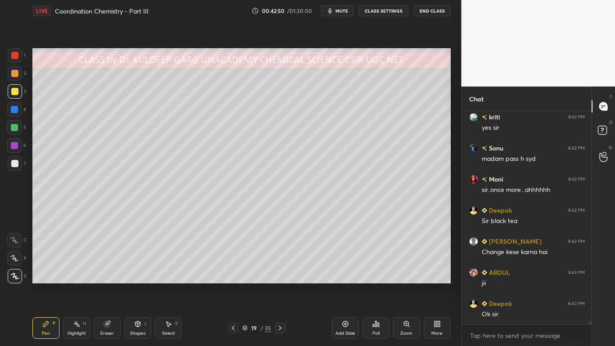
click at [12, 72] on div at bounding box center [14, 73] width 7 height 7
click at [107, 277] on icon at bounding box center [107, 324] width 6 height 6
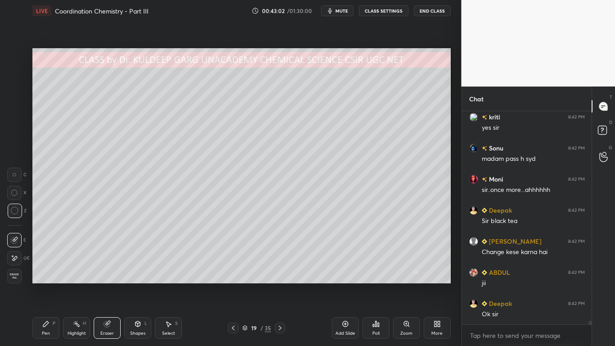
click at [42, 277] on icon at bounding box center [45, 323] width 7 height 7
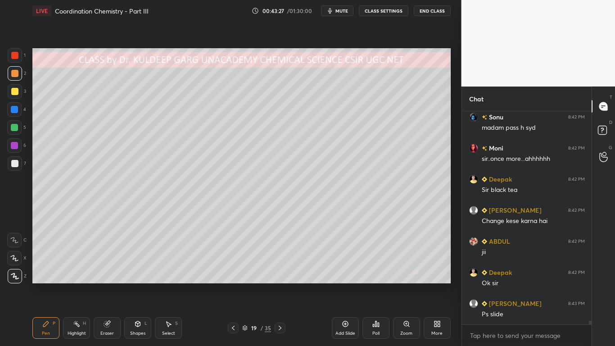
scroll to position [11934, 0]
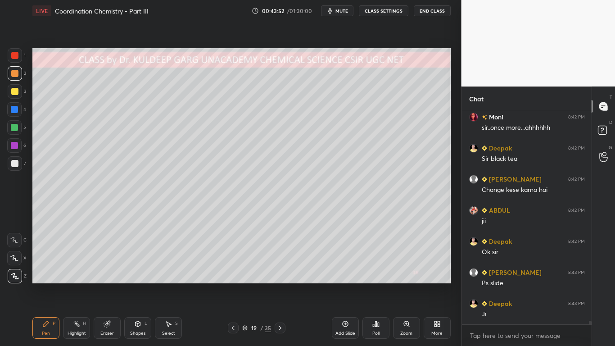
click at [108, 277] on icon at bounding box center [107, 324] width 6 height 6
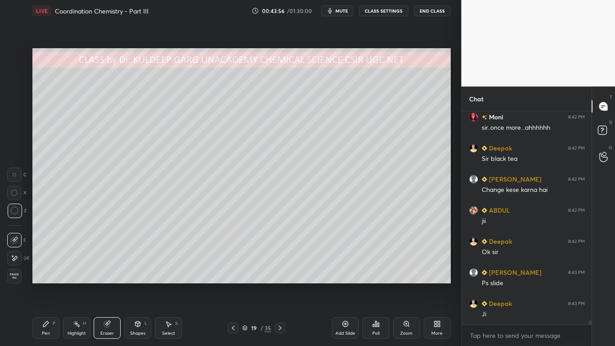
click at [49, 277] on icon at bounding box center [45, 323] width 7 height 7
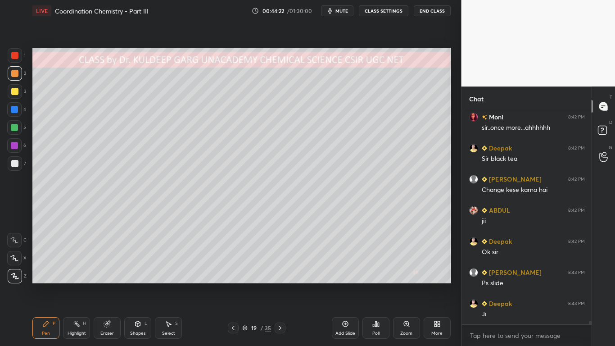
scroll to position [11966, 0]
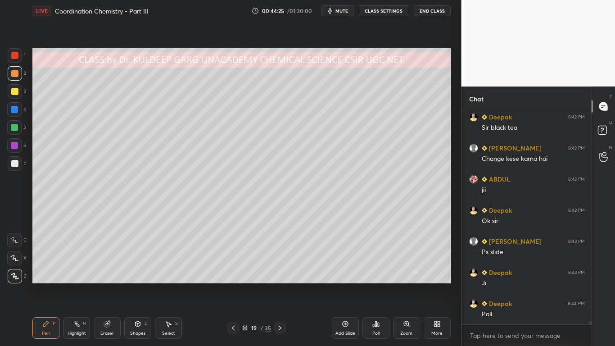
click at [376, 277] on icon at bounding box center [375, 323] width 1 height 5
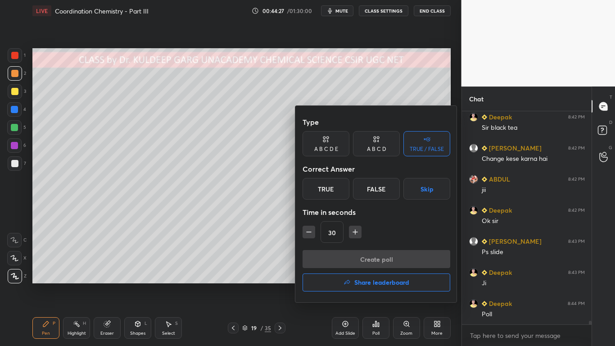
click at [374, 148] on div "A B C D" at bounding box center [376, 148] width 19 height 5
click at [407, 186] on div "D" at bounding box center [406, 189] width 27 height 22
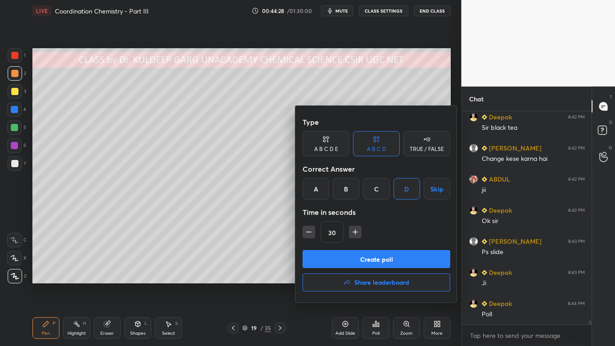
click at [351, 231] on icon "button" at bounding box center [355, 231] width 9 height 9
click at [353, 231] on icon "button" at bounding box center [355, 231] width 9 height 9
click at [309, 234] on icon "button" at bounding box center [308, 231] width 9 height 9
type input "60"
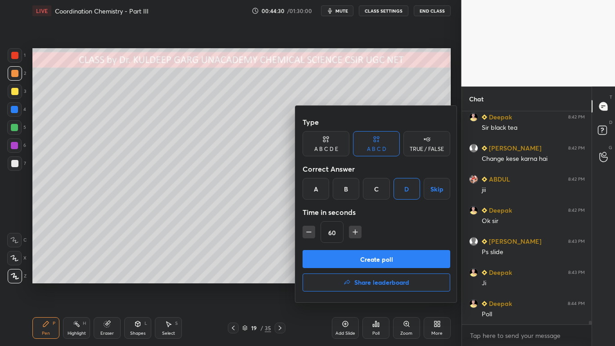
click at [331, 257] on button "Create poll" at bounding box center [376, 259] width 148 height 18
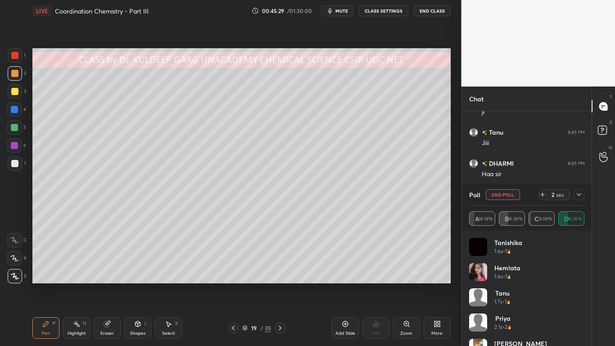
scroll to position [12230, 0]
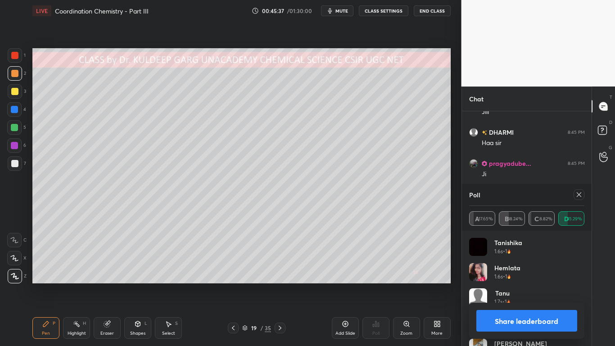
click at [579, 196] on icon at bounding box center [578, 194] width 7 height 7
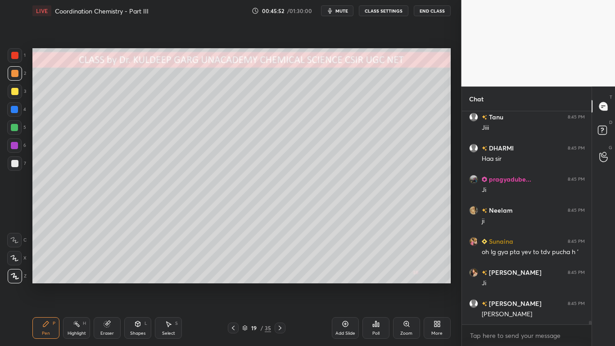
scroll to position [12245, 0]
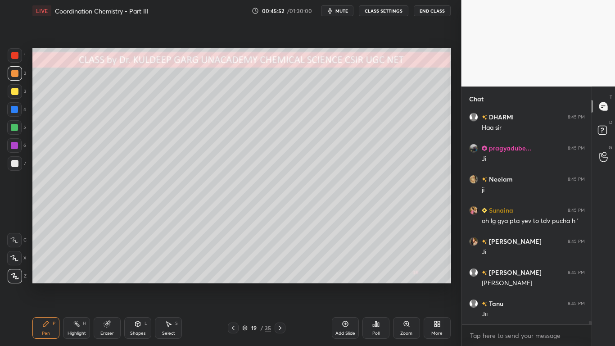
click at [14, 88] on div at bounding box center [14, 91] width 7 height 7
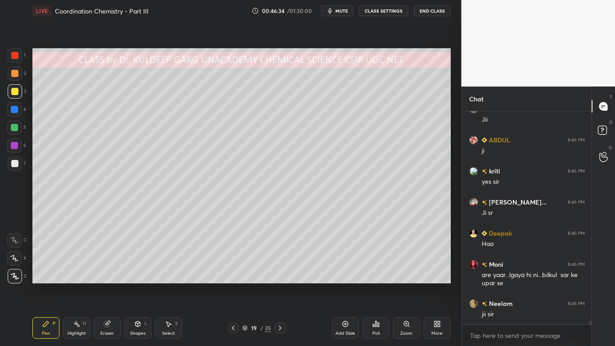
scroll to position [12439, 0]
click at [107, 277] on icon at bounding box center [107, 324] width 6 height 6
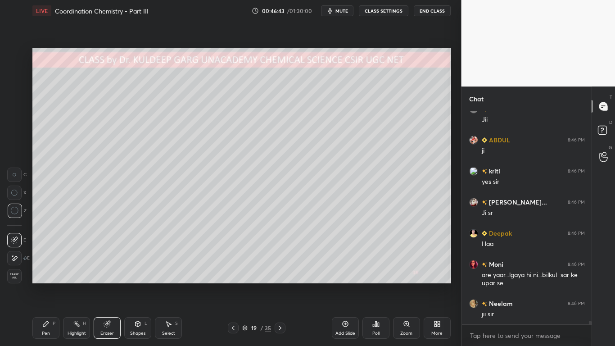
scroll to position [12470, 0]
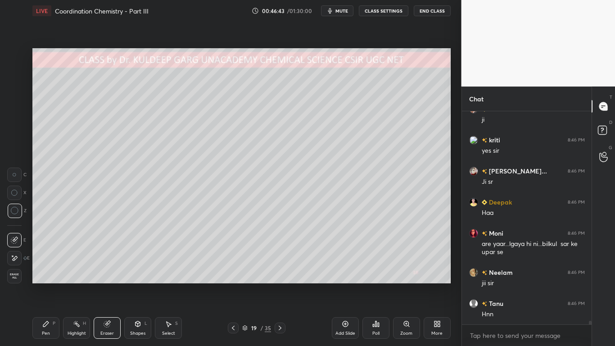
click at [44, 277] on icon at bounding box center [45, 323] width 7 height 7
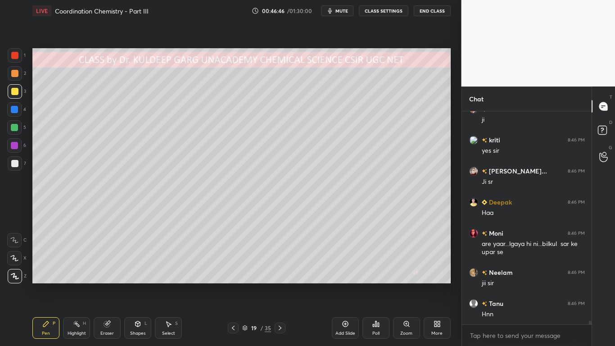
scroll to position [12502, 0]
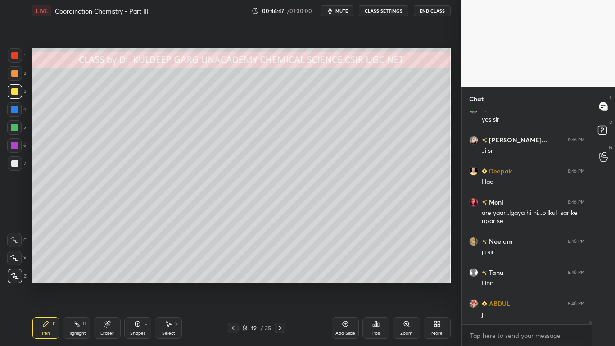
click at [108, 277] on icon at bounding box center [107, 324] width 6 height 6
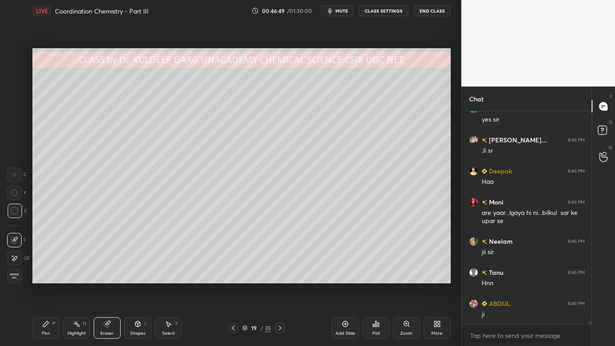
click at [45, 277] on icon at bounding box center [45, 323] width 5 height 5
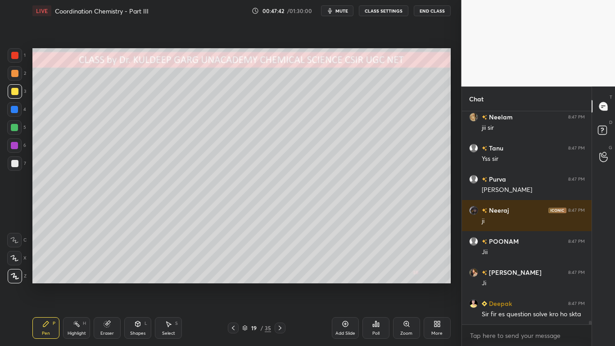
scroll to position [12843, 0]
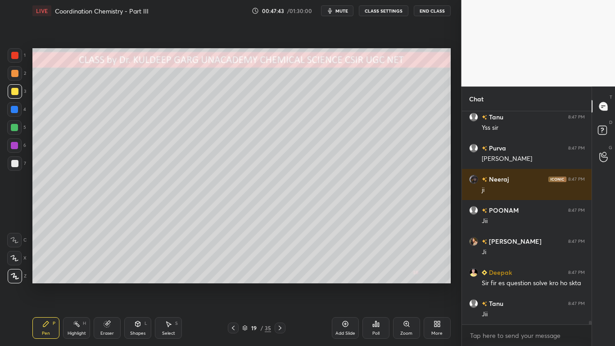
click at [365, 277] on div "Poll" at bounding box center [375, 328] width 27 height 22
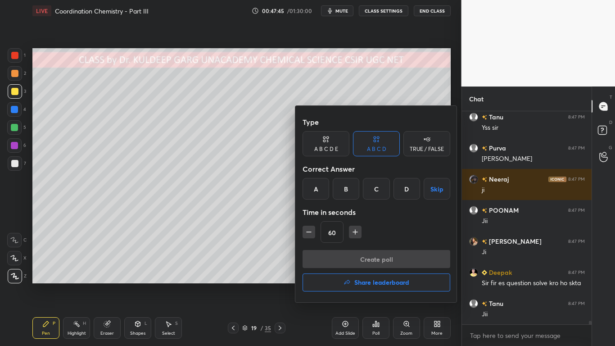
click at [404, 188] on div "D" at bounding box center [406, 189] width 27 height 22
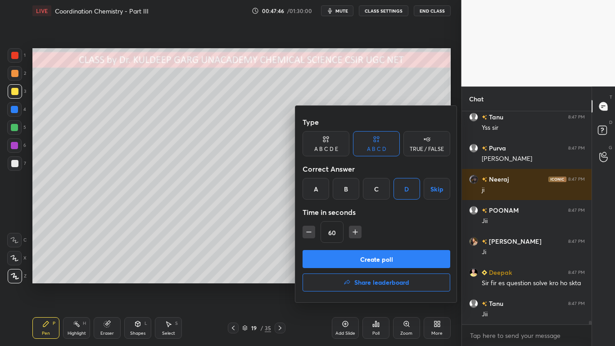
click at [324, 257] on button "Create poll" at bounding box center [376, 259] width 148 height 18
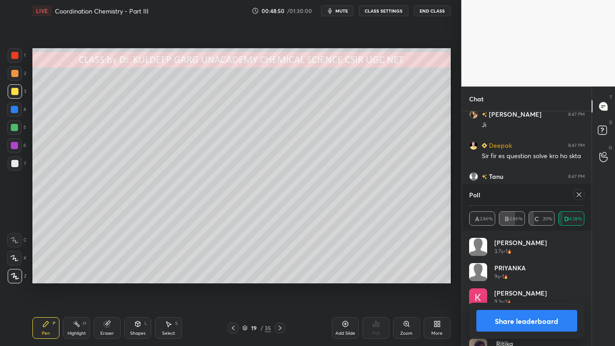
scroll to position [13001, 0]
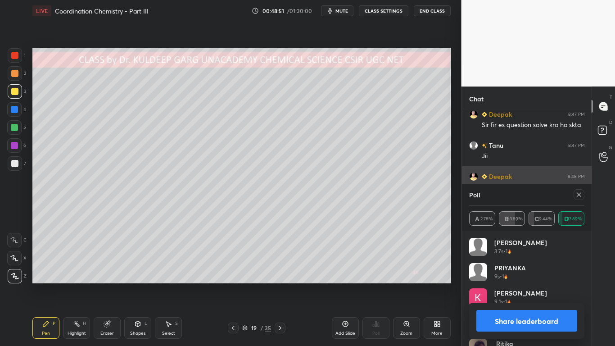
click at [583, 193] on div at bounding box center [578, 194] width 11 height 11
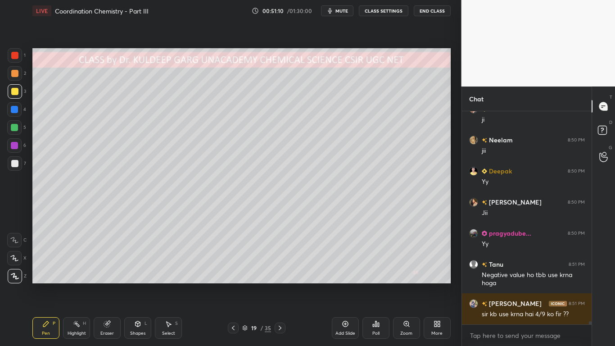
scroll to position [13525, 0]
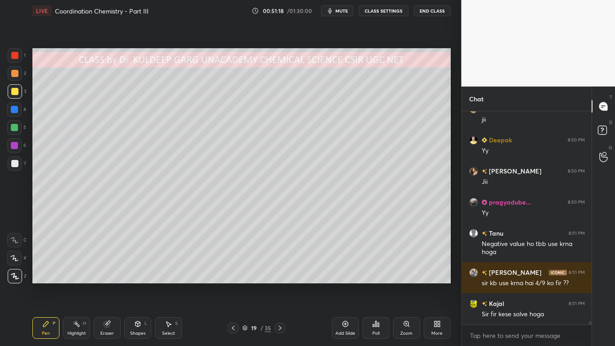
click at [14, 165] on div at bounding box center [14, 163] width 7 height 7
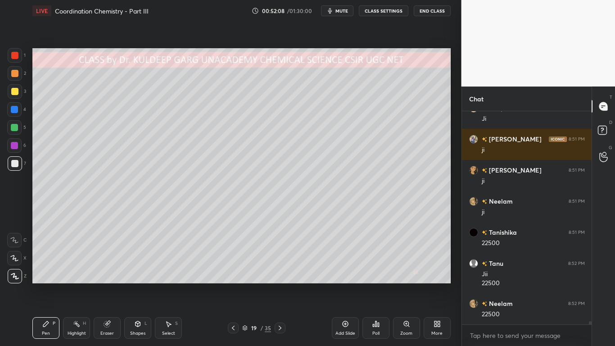
scroll to position [13782, 0]
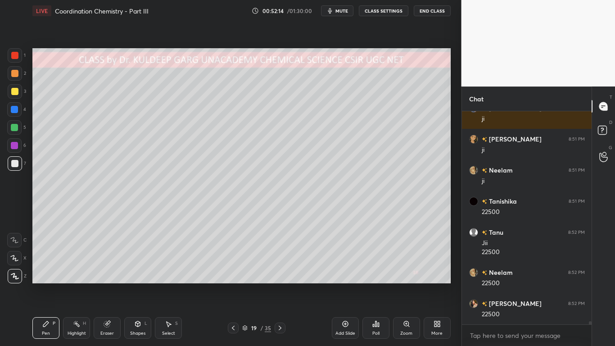
click at [346, 277] on div "Add Slide" at bounding box center [345, 328] width 27 height 22
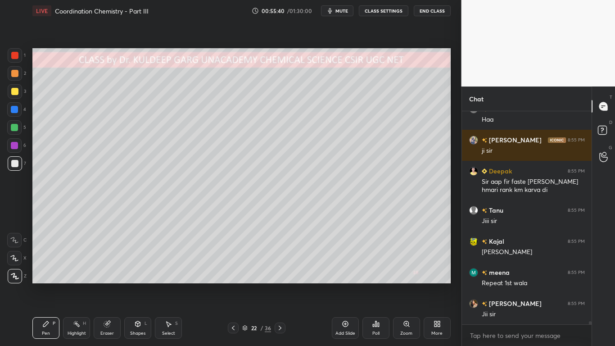
scroll to position [15165, 0]
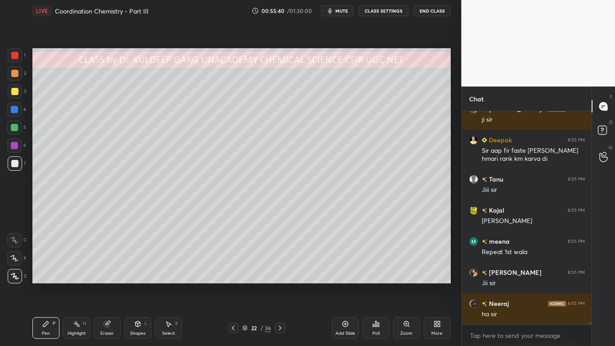
click at [13, 94] on div at bounding box center [14, 91] width 7 height 7
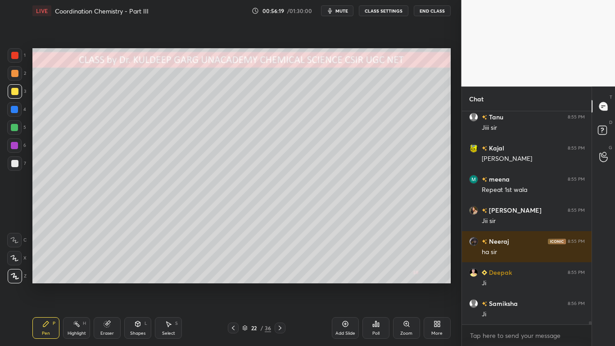
scroll to position [15237, 0]
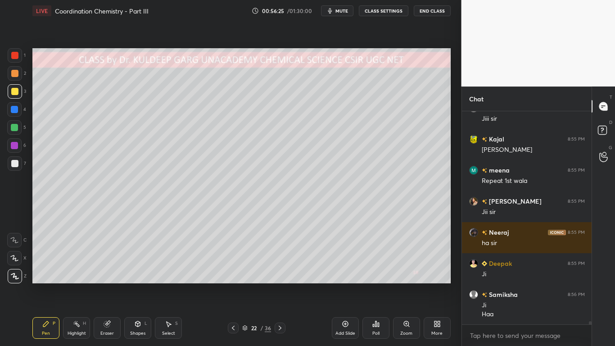
click at [103, 277] on div "Eraser" at bounding box center [107, 328] width 27 height 22
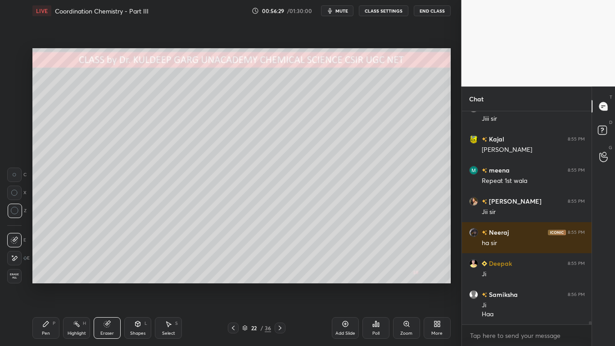
click at [47, 277] on icon at bounding box center [45, 323] width 7 height 7
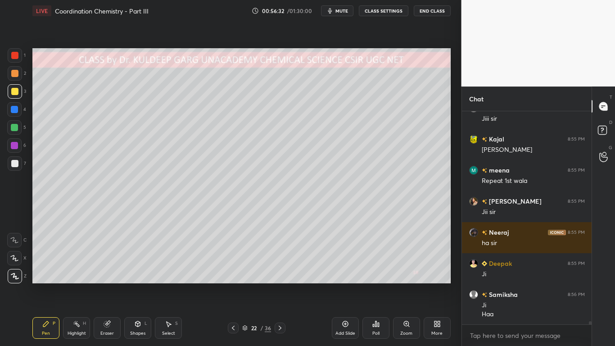
click at [106, 277] on icon at bounding box center [107, 324] width 6 height 6
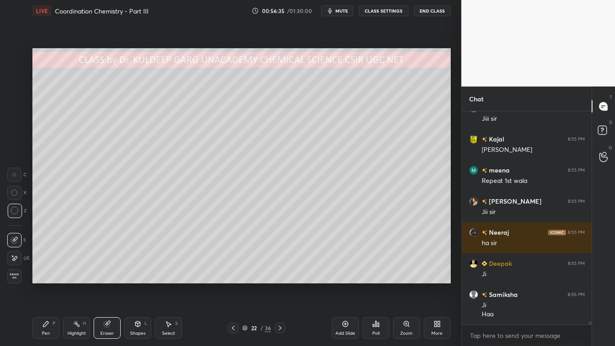
click at [42, 277] on div "Pen P" at bounding box center [45, 328] width 27 height 22
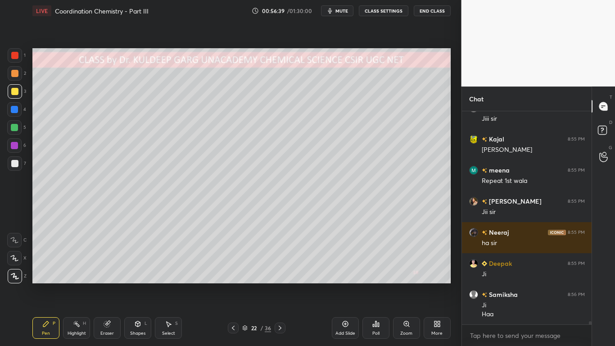
click at [14, 57] on div at bounding box center [14, 55] width 7 height 7
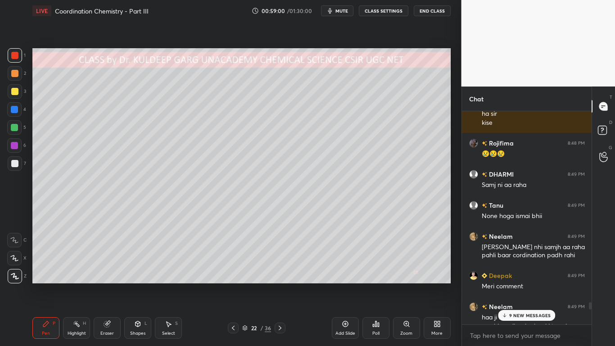
scroll to position [12535, 0]
click at [532, 277] on div "9 NEW MESSAGES" at bounding box center [526, 315] width 57 height 11
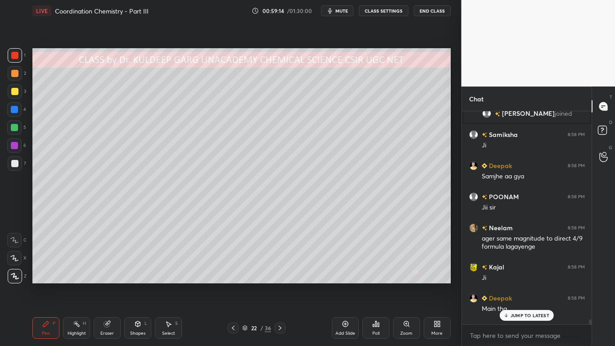
scroll to position [15283, 0]
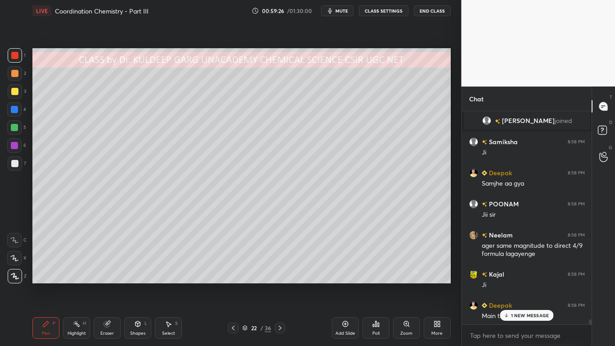
click at [505, 277] on div "1 NEW MESSAGE" at bounding box center [527, 315] width 54 height 11
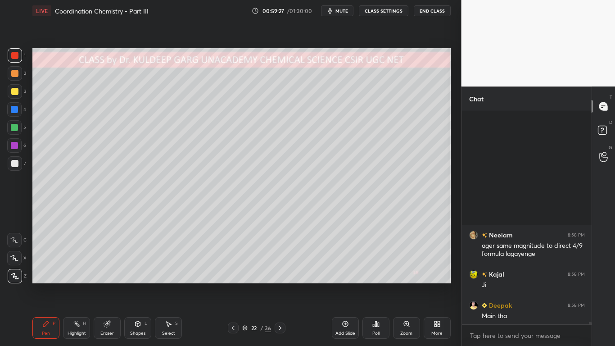
scroll to position [15449, 0]
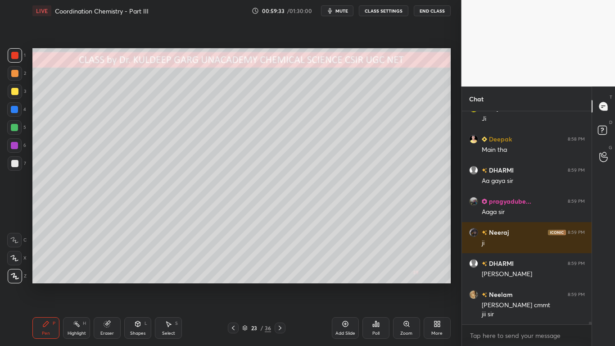
click at [13, 88] on div at bounding box center [14, 91] width 7 height 7
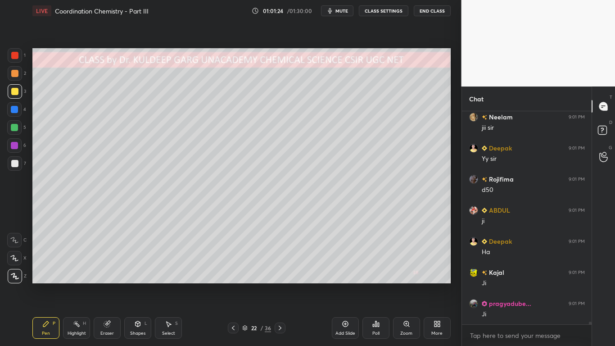
scroll to position [15800, 0]
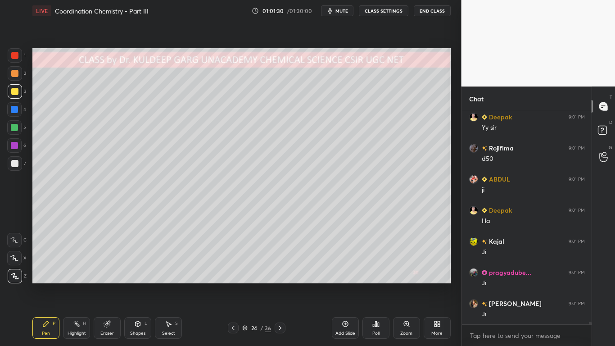
click at [11, 92] on div at bounding box center [14, 91] width 7 height 7
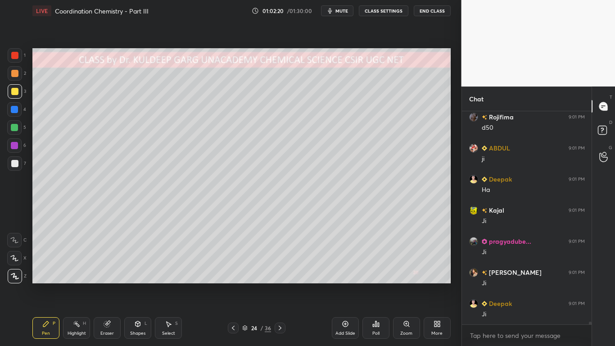
click at [354, 277] on div "Add Slide" at bounding box center [345, 328] width 27 height 22
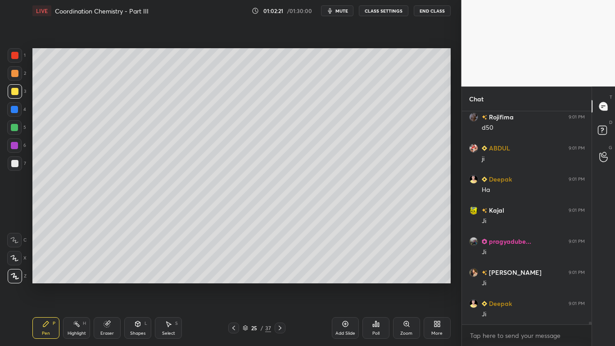
click at [234, 277] on icon at bounding box center [233, 327] width 7 height 7
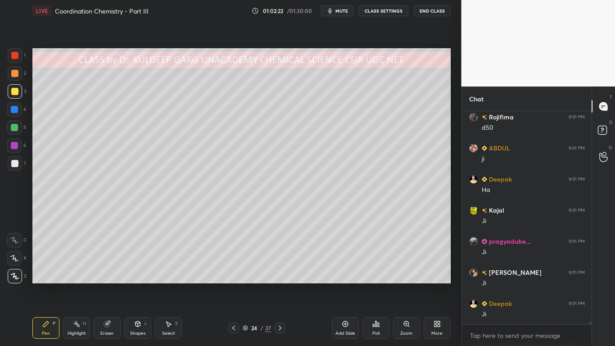
click at [378, 277] on icon at bounding box center [378, 324] width 1 height 4
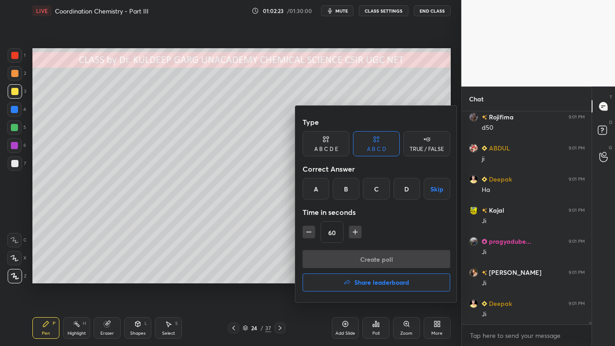
click at [316, 189] on div "A" at bounding box center [315, 189] width 27 height 22
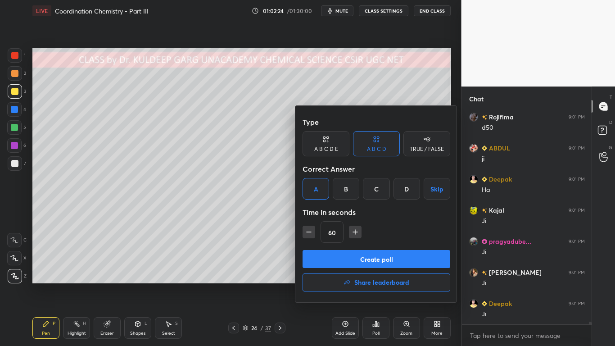
click at [343, 257] on button "Create poll" at bounding box center [376, 259] width 148 height 18
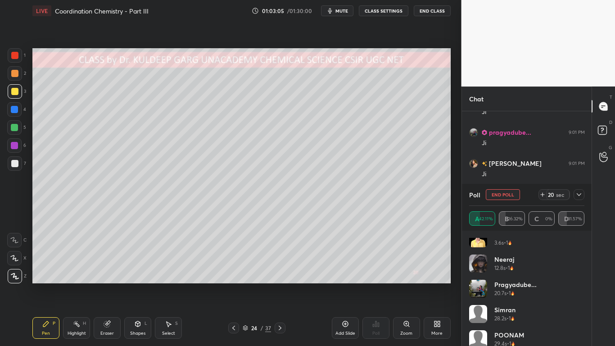
scroll to position [0, 0]
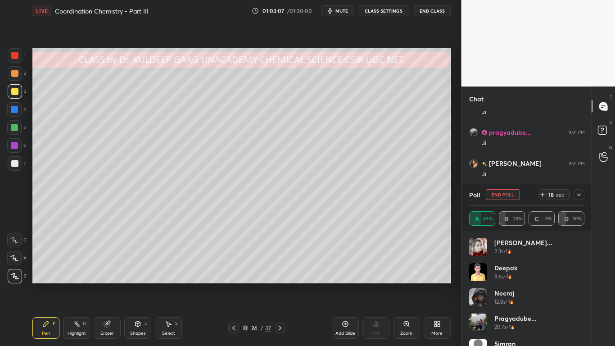
click at [577, 195] on icon at bounding box center [578, 194] width 7 height 7
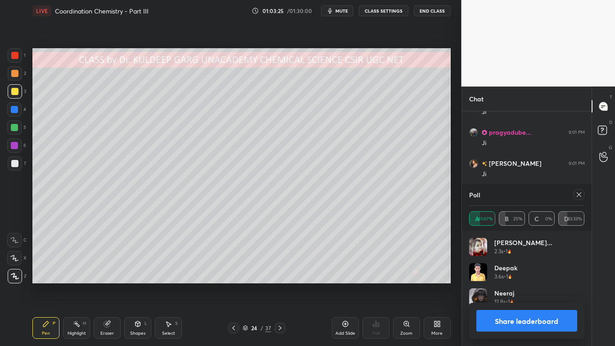
scroll to position [105, 113]
click at [577, 194] on icon at bounding box center [578, 194] width 7 height 7
type textarea "x"
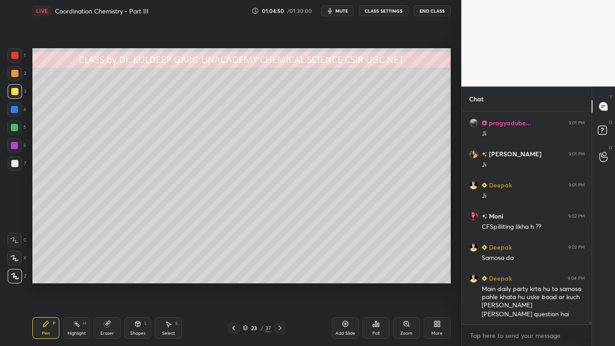
scroll to position [15958, 0]
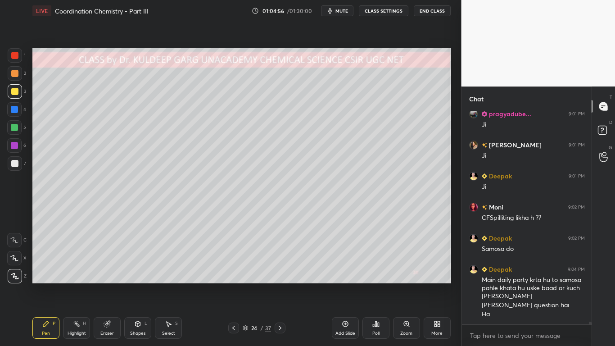
click at [373, 277] on icon at bounding box center [375, 323] width 7 height 7
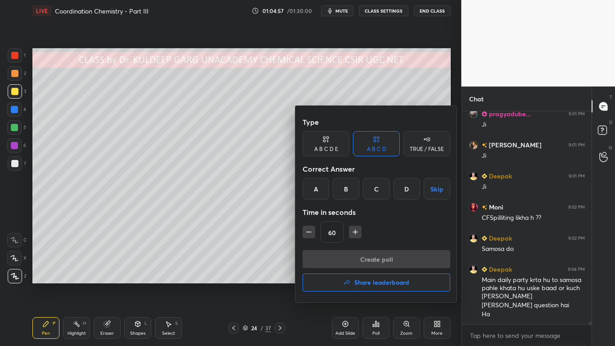
scroll to position [15989, 0]
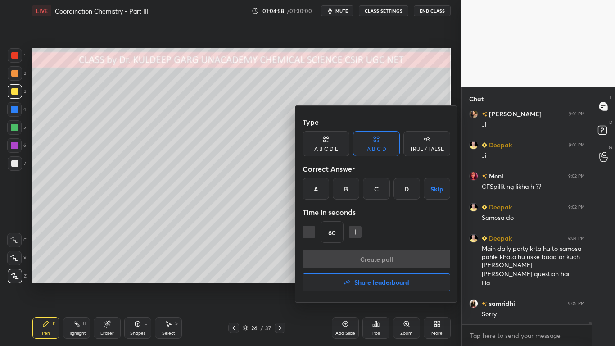
click at [424, 146] on div "TRUE / FALSE" at bounding box center [427, 148] width 34 height 5
click at [329, 188] on div "True" at bounding box center [325, 189] width 47 height 22
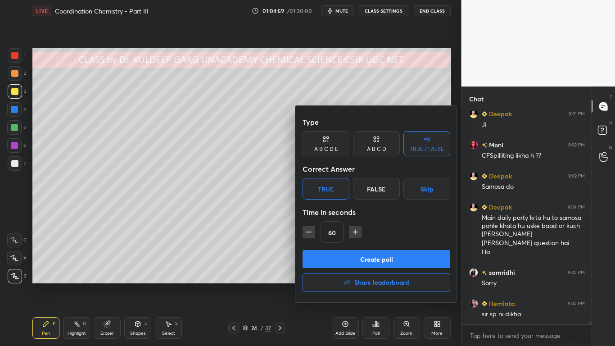
scroll to position [16052, 0]
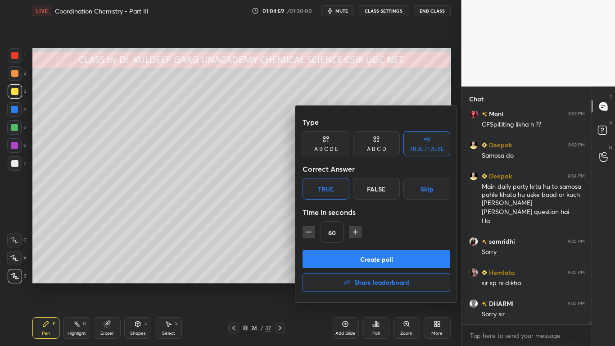
click at [307, 230] on icon "button" at bounding box center [308, 231] width 9 height 9
click at [308, 231] on icon "button" at bounding box center [308, 231] width 9 height 9
click at [309, 232] on icon "button" at bounding box center [308, 231] width 9 height 9
type input "15"
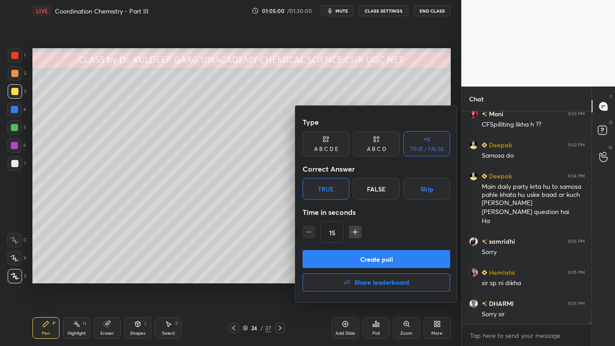
click at [323, 262] on button "Create poll" at bounding box center [376, 259] width 148 height 18
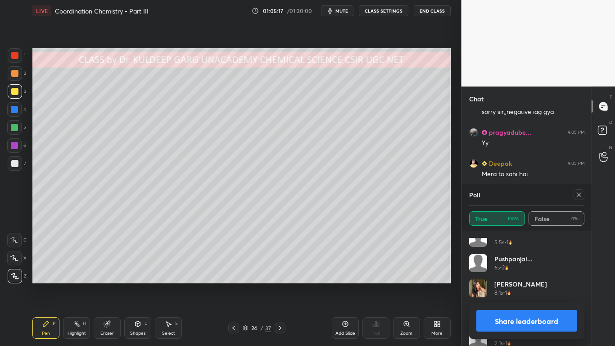
scroll to position [824, 0]
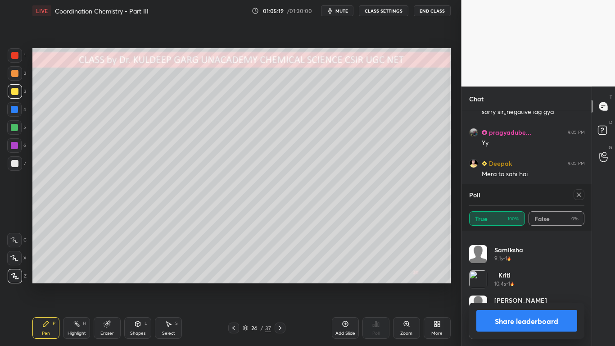
click at [577, 201] on div "Poll" at bounding box center [527, 195] width 116 height 22
click at [578, 196] on icon at bounding box center [578, 194] width 7 height 7
type textarea "x"
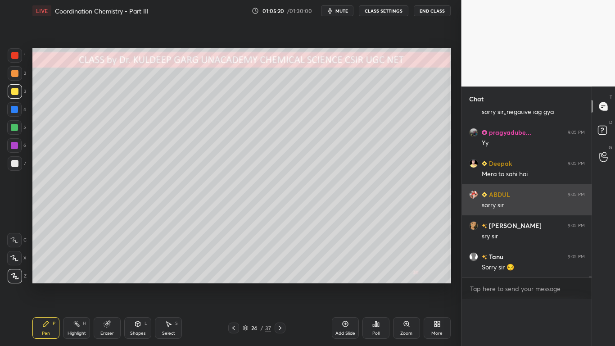
scroll to position [0, 0]
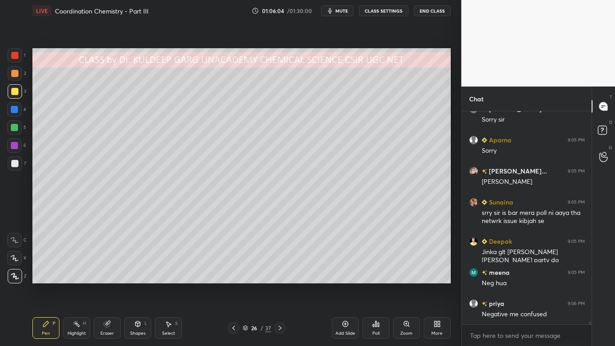
click at [18, 167] on div at bounding box center [15, 163] width 14 height 14
click at [16, 74] on div at bounding box center [14, 73] width 7 height 7
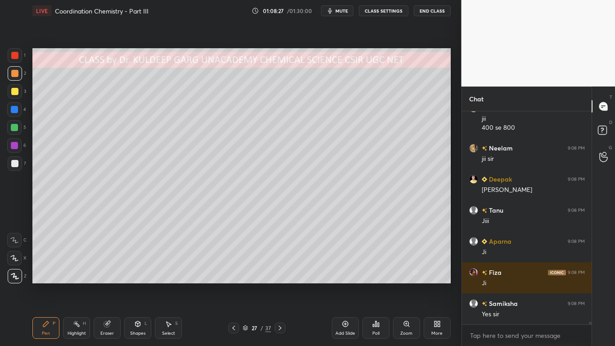
scroll to position [17016, 0]
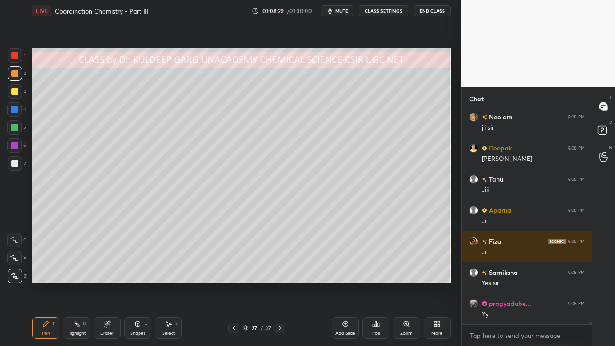
click at [18, 90] on div at bounding box center [14, 91] width 7 height 7
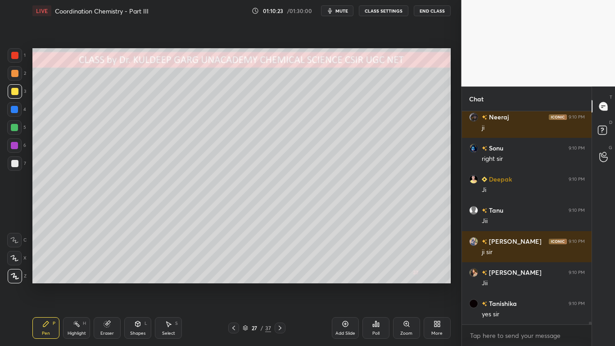
scroll to position [17718, 0]
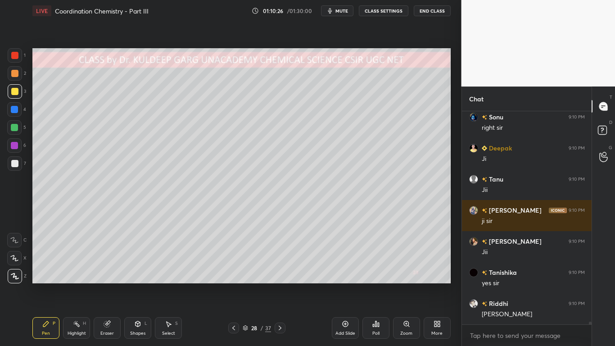
click at [17, 166] on div at bounding box center [14, 163] width 7 height 7
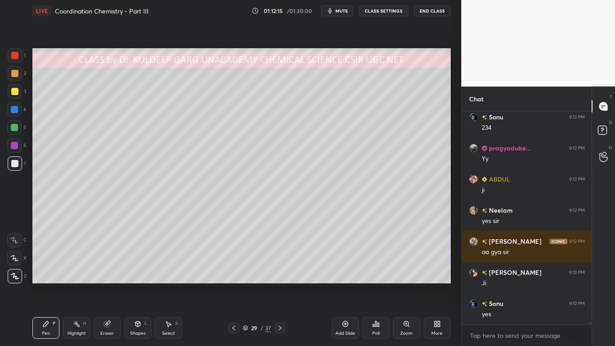
scroll to position [18680, 0]
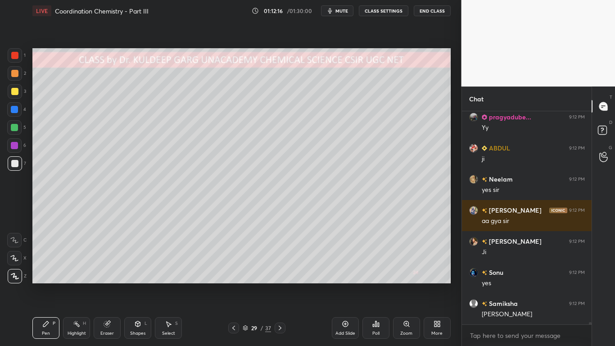
click at [15, 92] on div at bounding box center [14, 91] width 7 height 7
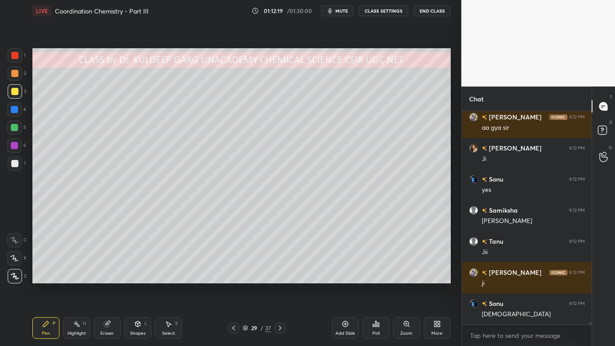
scroll to position [18805, 0]
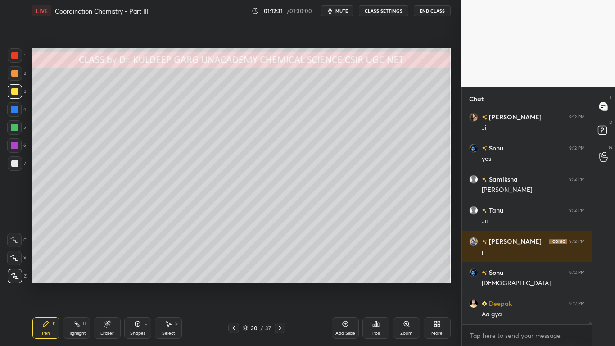
click at [15, 165] on div at bounding box center [14, 163] width 7 height 7
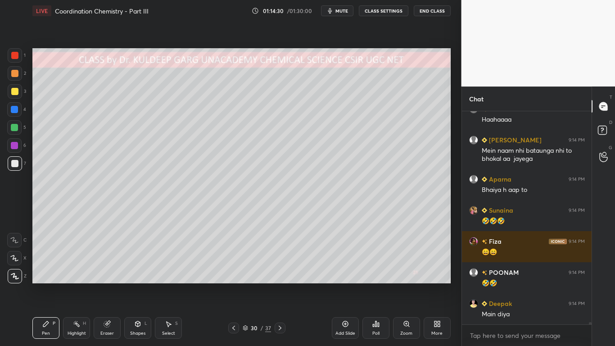
scroll to position [20095, 0]
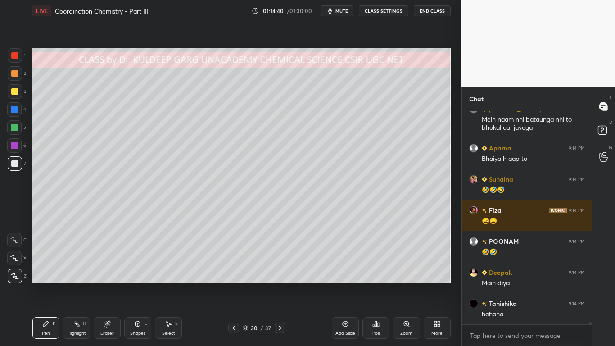
click at [13, 112] on div at bounding box center [14, 109] width 7 height 7
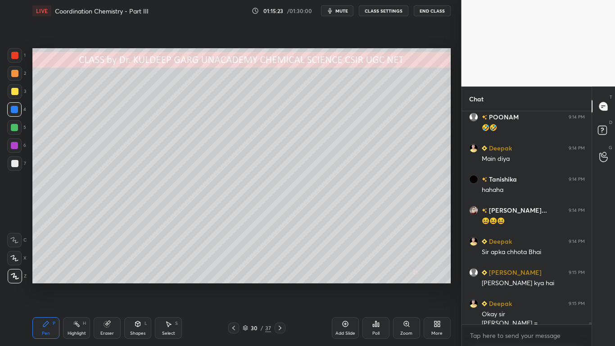
scroll to position [20228, 0]
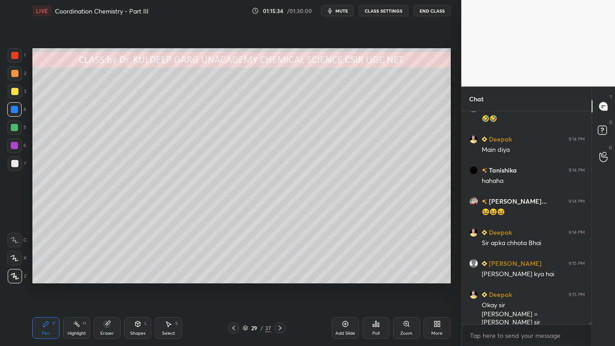
click at [13, 90] on div at bounding box center [14, 91] width 7 height 7
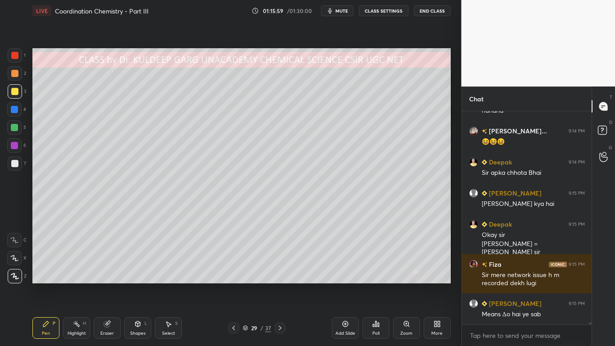
scroll to position [20329, 0]
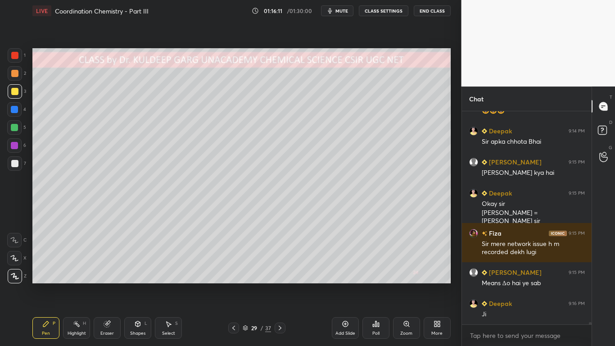
click at [13, 164] on div at bounding box center [14, 163] width 7 height 7
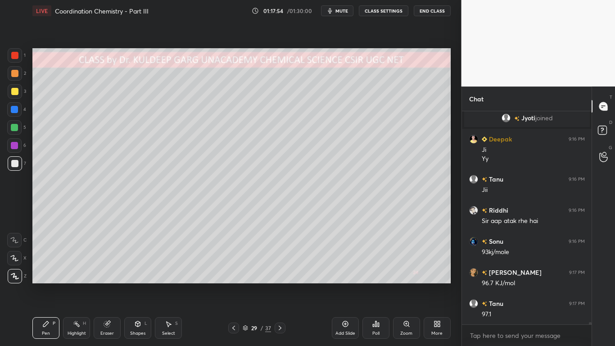
scroll to position [18284, 0]
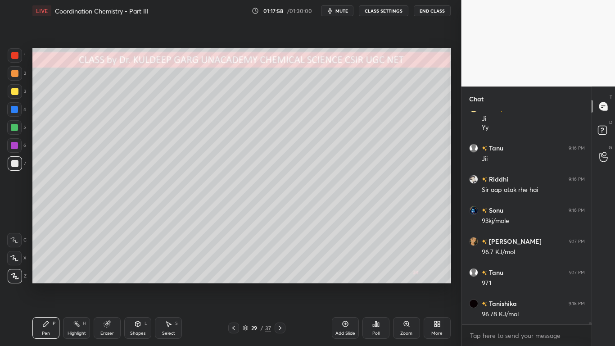
click at [371, 277] on div "Poll" at bounding box center [375, 328] width 27 height 22
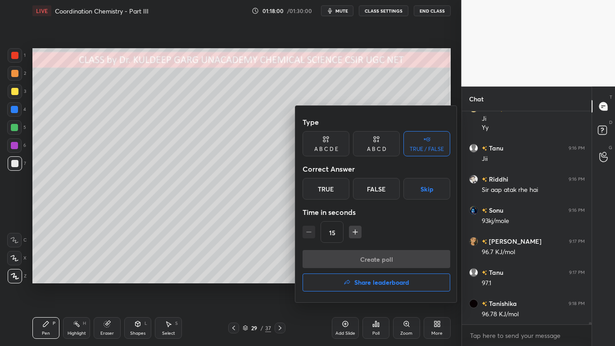
click at [382, 146] on div "A B C D" at bounding box center [376, 148] width 19 height 5
click at [375, 189] on div "C" at bounding box center [376, 189] width 27 height 22
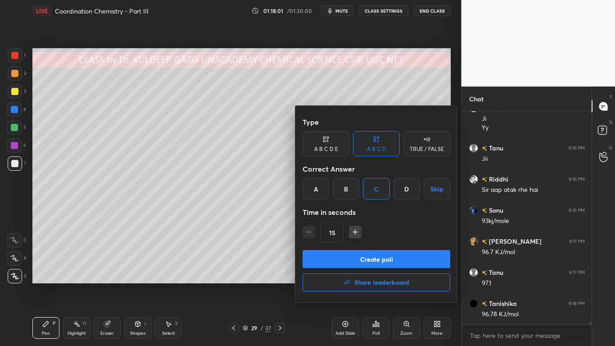
click at [349, 232] on button "button" at bounding box center [355, 231] width 13 height 13
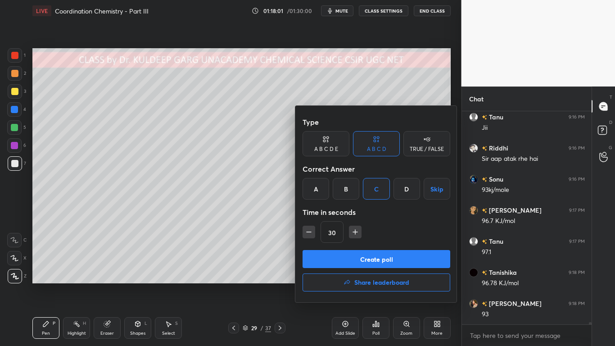
click at [351, 232] on icon "button" at bounding box center [355, 231] width 9 height 9
click at [353, 230] on icon "button" at bounding box center [355, 231] width 9 height 9
click at [354, 232] on icon "button" at bounding box center [355, 232] width 5 height 0
click at [304, 234] on icon "button" at bounding box center [308, 231] width 9 height 9
type input "60"
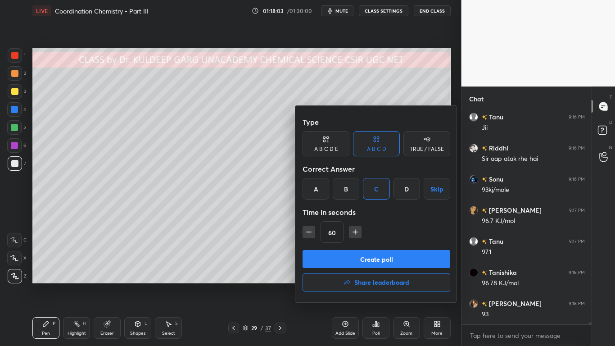
click at [324, 257] on button "Create poll" at bounding box center [376, 259] width 148 height 18
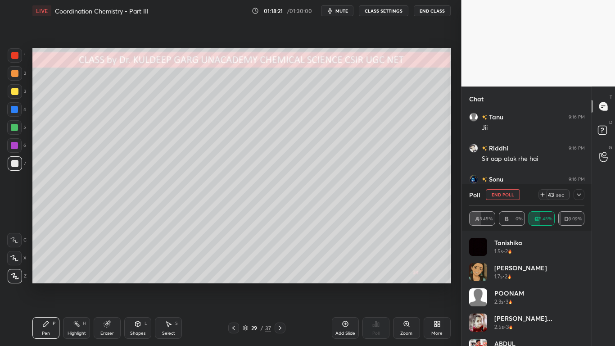
scroll to position [18, 0]
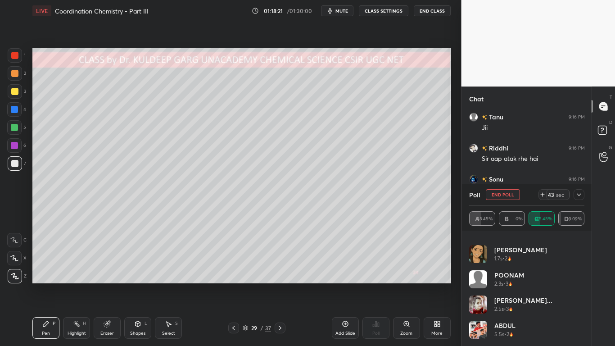
click at [539, 277] on div "[PERSON_NAME]... 2.5s • 3" at bounding box center [527, 307] width 116 height 25
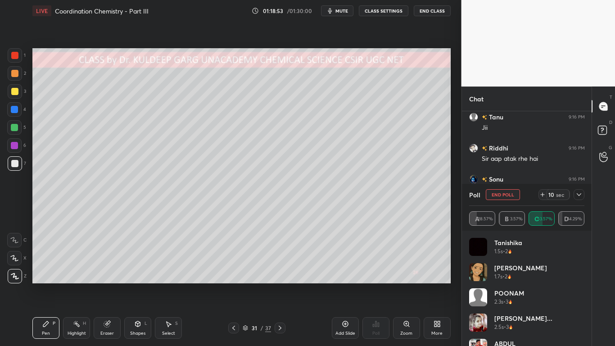
scroll to position [18393, 0]
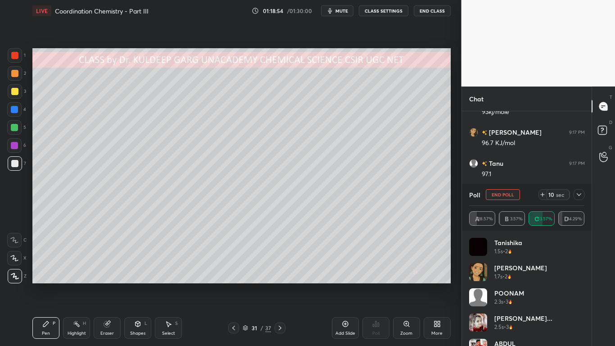
click at [14, 169] on div at bounding box center [15, 163] width 14 height 14
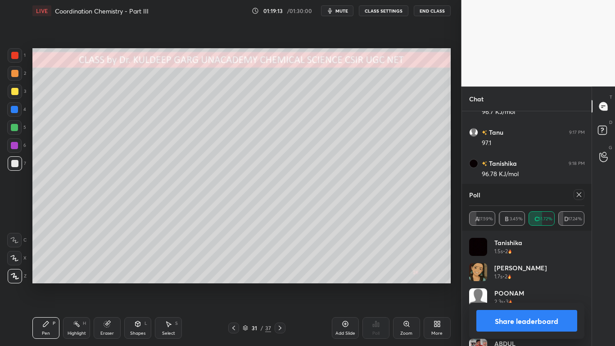
scroll to position [18455, 0]
click at [576, 194] on icon at bounding box center [578, 194] width 7 height 7
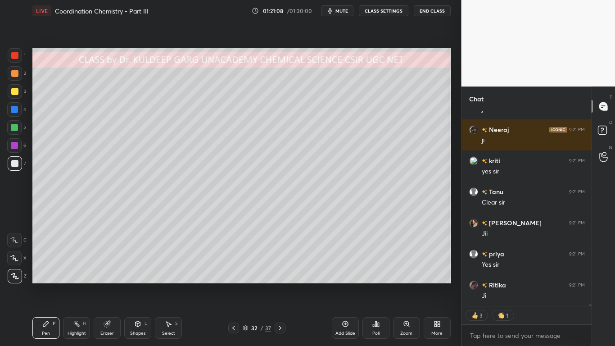
scroll to position [19251, 0]
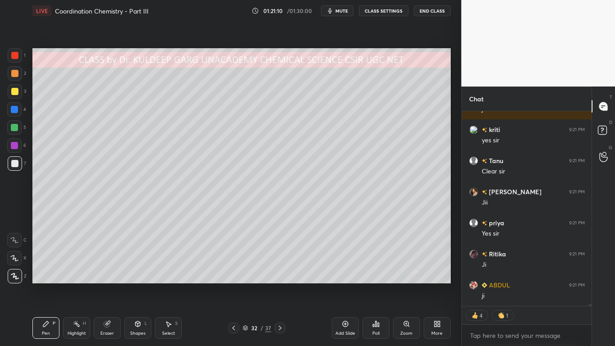
click at [16, 163] on div at bounding box center [14, 163] width 7 height 7
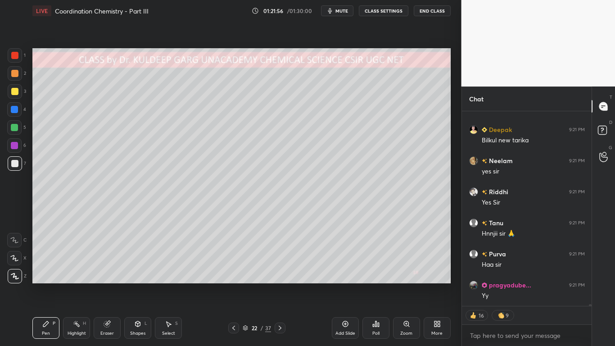
scroll to position [19810, 0]
click at [12, 91] on div at bounding box center [14, 91] width 7 height 7
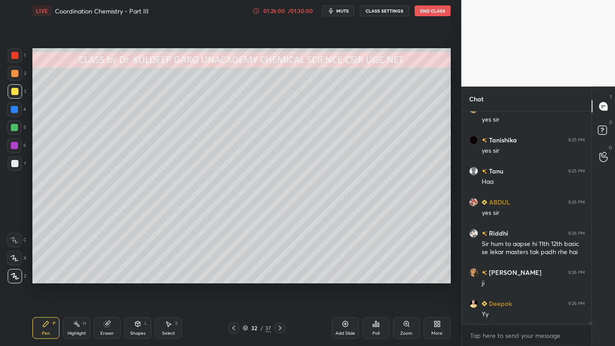
scroll to position [21077, 0]
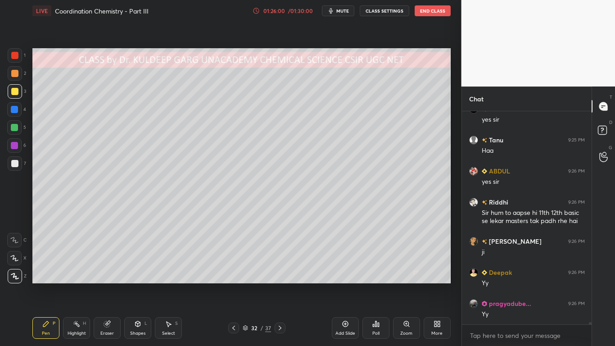
click at [16, 164] on div at bounding box center [14, 163] width 7 height 7
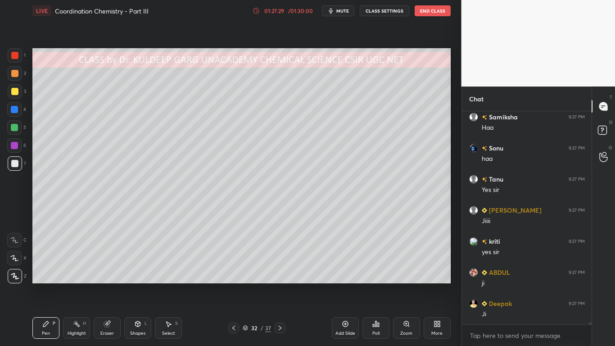
scroll to position [21543, 0]
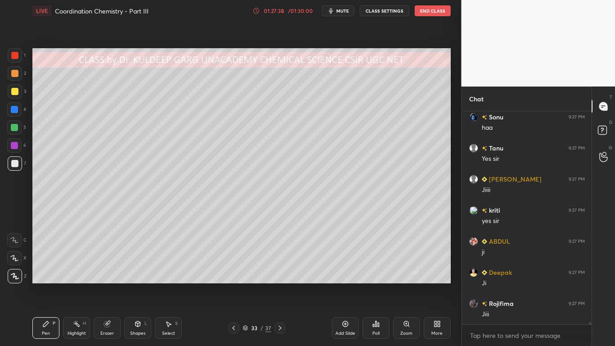
click at [15, 92] on div at bounding box center [14, 91] width 7 height 7
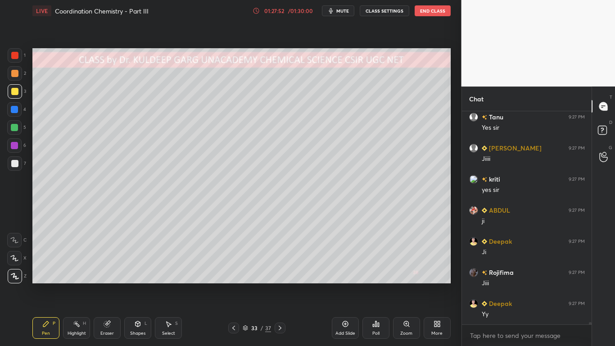
click at [15, 93] on div at bounding box center [14, 91] width 7 height 7
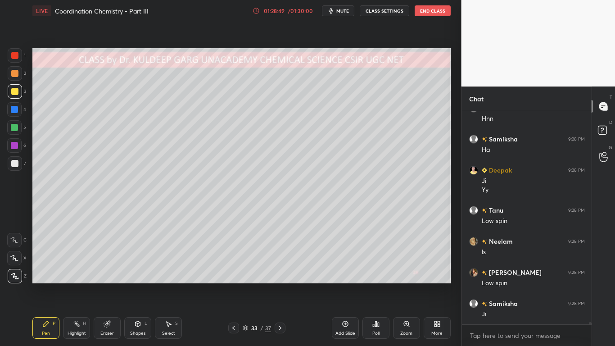
scroll to position [21831, 0]
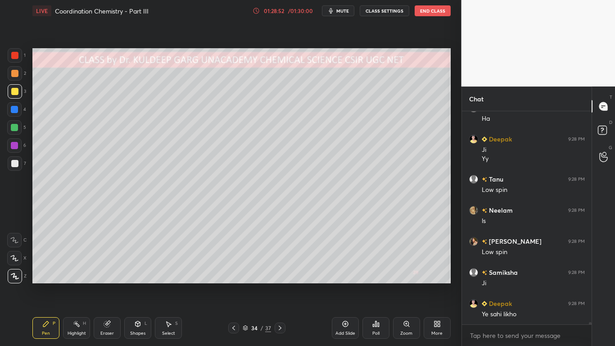
click at [15, 90] on div at bounding box center [14, 91] width 7 height 7
click at [111, 277] on div "Eraser" at bounding box center [107, 328] width 27 height 22
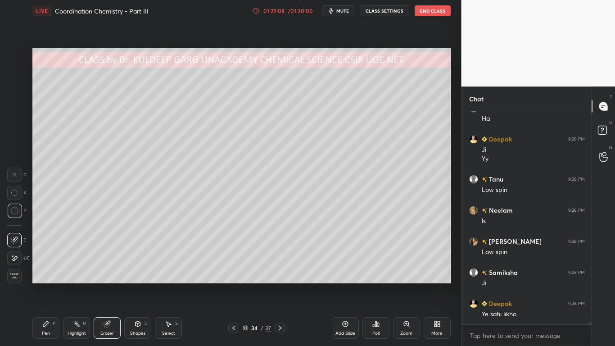
click at [44, 277] on div "Pen P" at bounding box center [45, 328] width 27 height 22
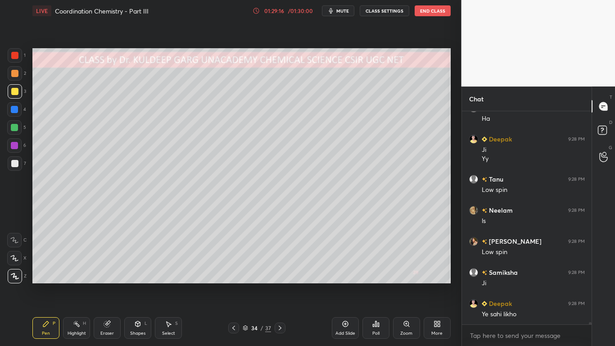
scroll to position [21862, 0]
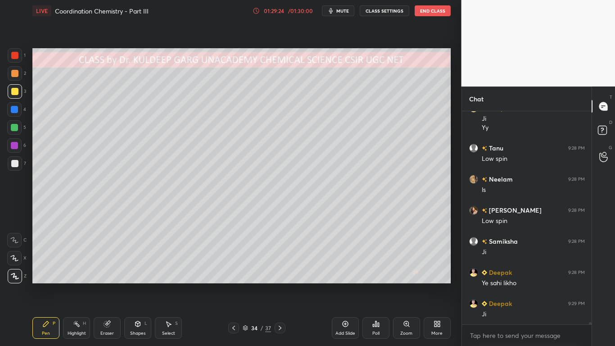
click at [110, 277] on div "Eraser" at bounding box center [107, 328] width 27 height 22
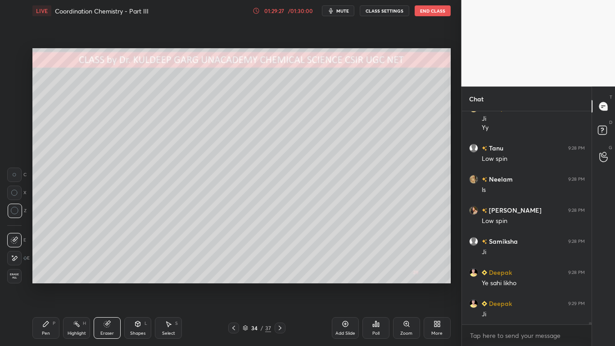
click at [36, 277] on div "Pen P" at bounding box center [45, 328] width 27 height 22
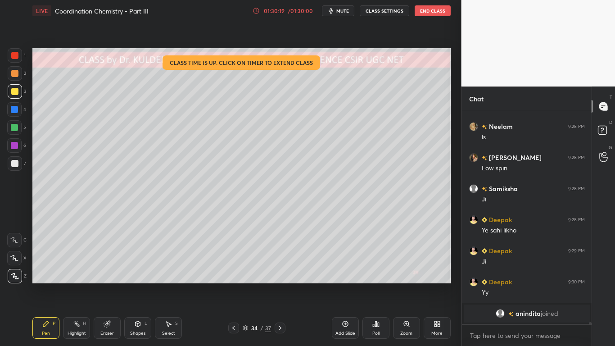
scroll to position [20818, 0]
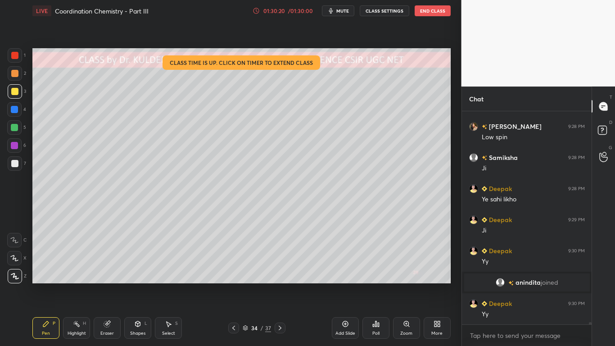
click at [296, 12] on div "/ 01:30:00" at bounding box center [301, 10] width 28 height 5
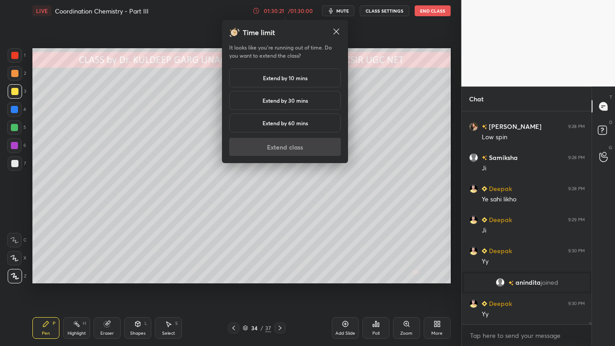
click at [295, 77] on h5 "Extend by 10 mins" at bounding box center [285, 78] width 45 height 8
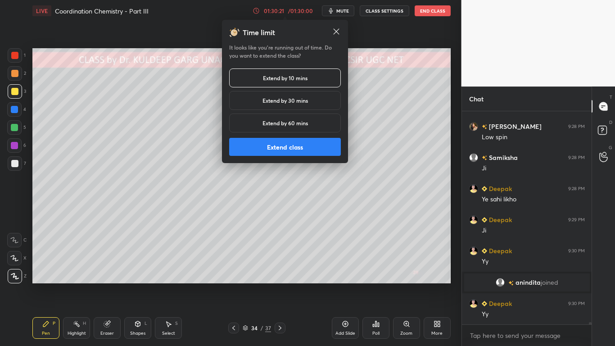
click at [284, 155] on button "Extend class" at bounding box center [285, 147] width 112 height 18
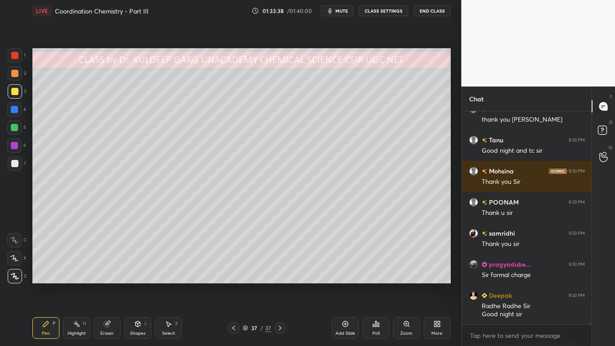
scroll to position [22294, 0]
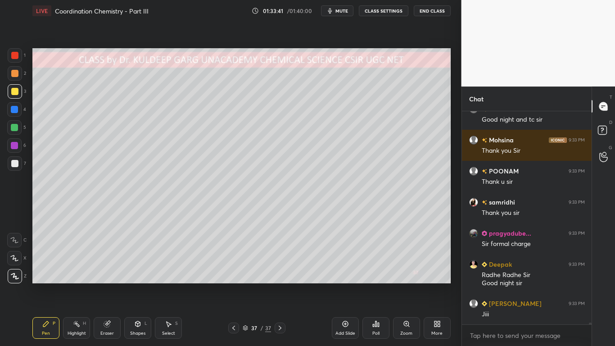
click at [14, 166] on div at bounding box center [14, 163] width 7 height 7
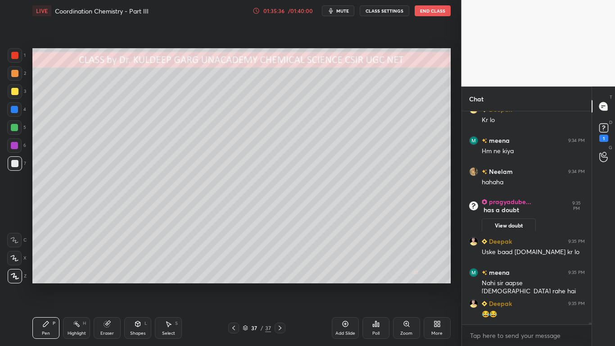
scroll to position [22521, 0]
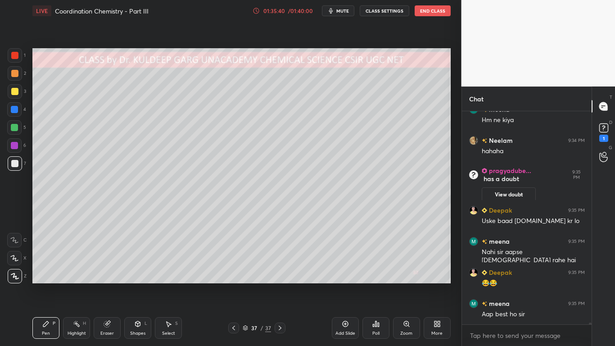
click at [502, 187] on button "View doubt" at bounding box center [509, 194] width 54 height 14
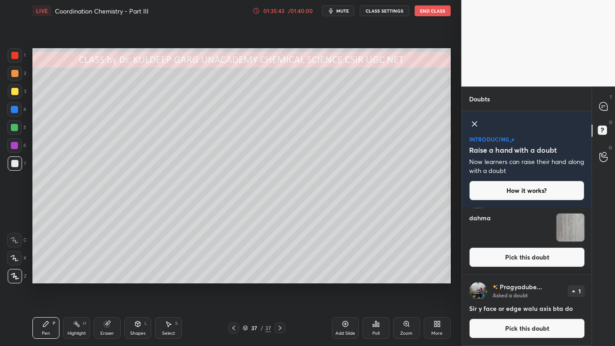
scroll to position [23, 0]
click at [570, 230] on img "grid" at bounding box center [570, 228] width 28 height 28
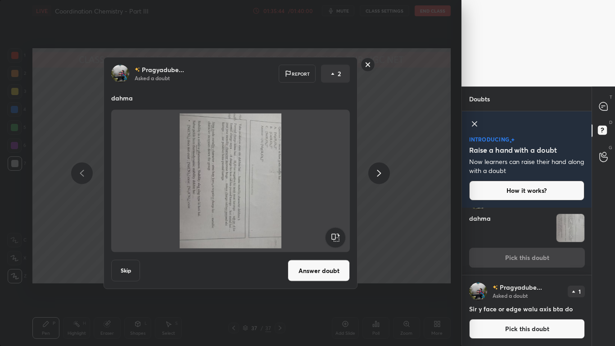
scroll to position [0, 0]
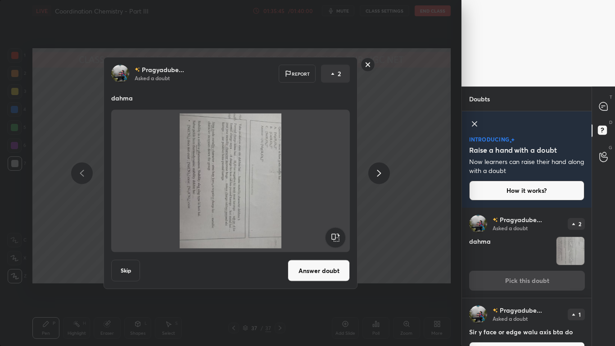
click at [334, 237] on rect at bounding box center [335, 237] width 20 height 20
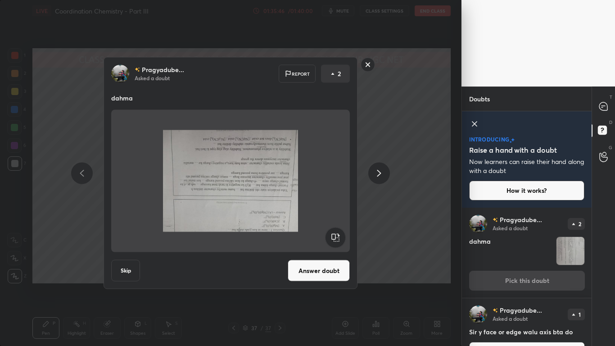
click at [337, 239] on rect at bounding box center [335, 237] width 20 height 20
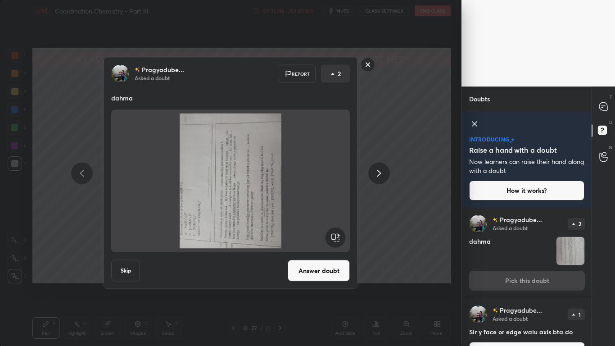
click at [338, 239] on rect at bounding box center [335, 237] width 20 height 20
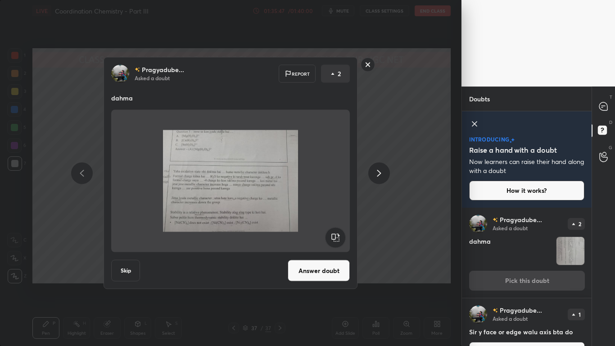
click at [324, 271] on button "Answer doubt" at bounding box center [319, 271] width 62 height 22
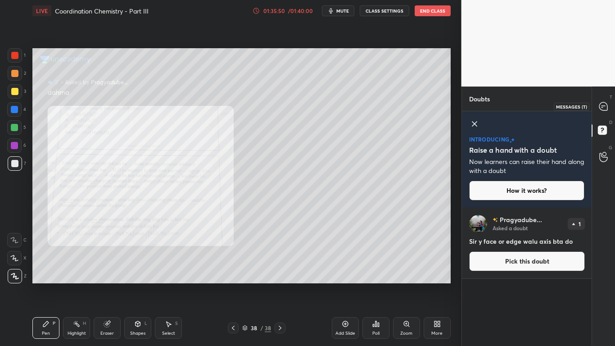
click at [599, 111] on icon at bounding box center [603, 106] width 9 height 9
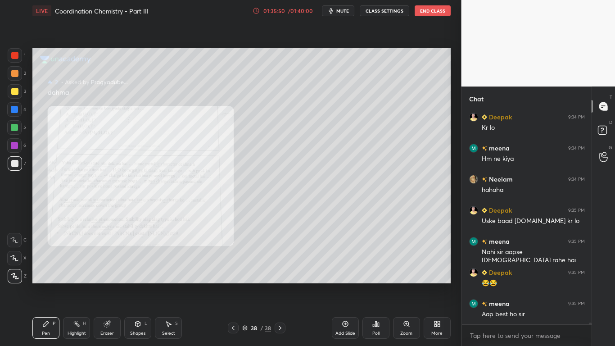
scroll to position [210, 127]
click at [405, 277] on icon at bounding box center [406, 323] width 7 height 7
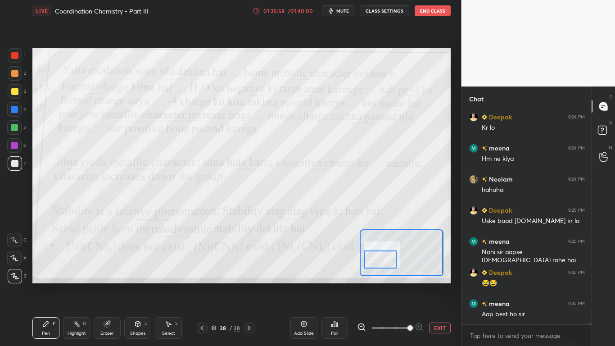
scroll to position [22675, 0]
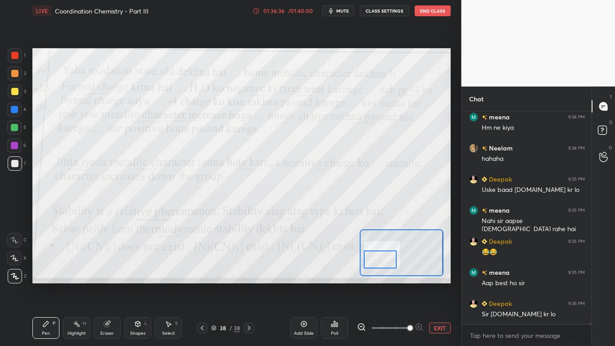
click at [301, 277] on icon at bounding box center [303, 323] width 7 height 7
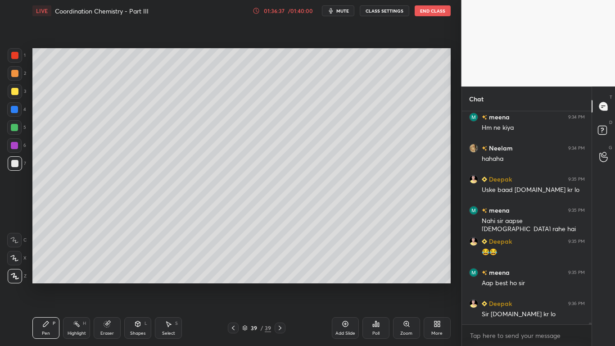
scroll to position [22706, 0]
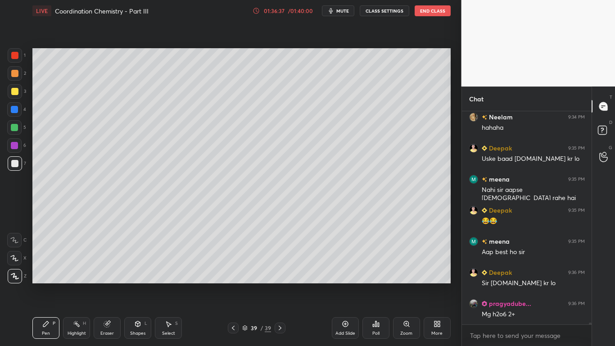
click at [13, 93] on div at bounding box center [14, 91] width 7 height 7
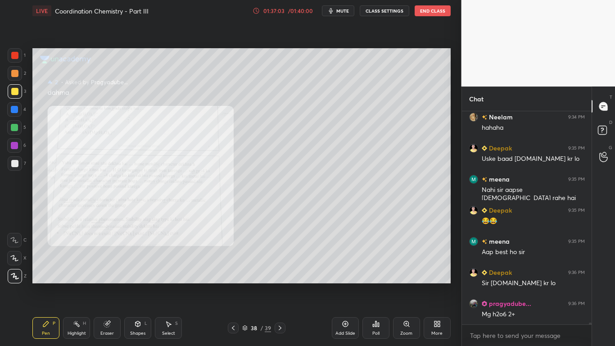
click at [413, 277] on div "Zoom" at bounding box center [406, 328] width 27 height 22
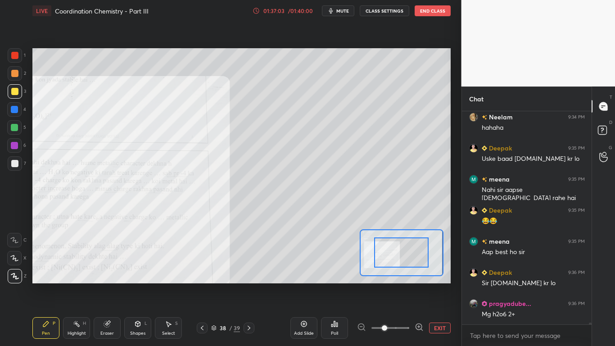
click at [416, 277] on icon at bounding box center [418, 327] width 6 height 6
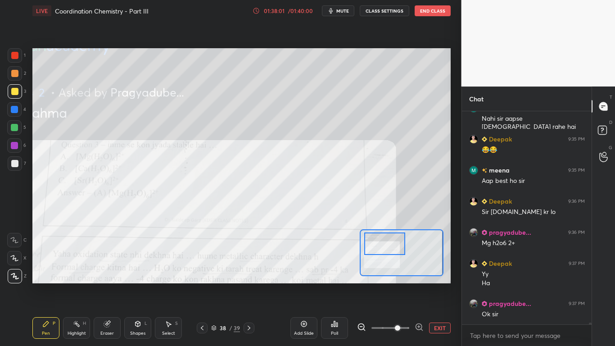
scroll to position [22808, 0]
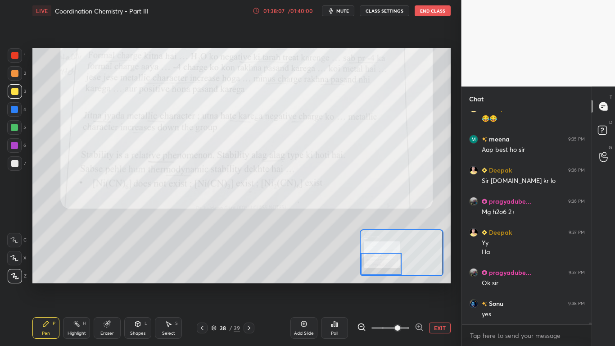
click at [248, 277] on icon at bounding box center [248, 327] width 7 height 7
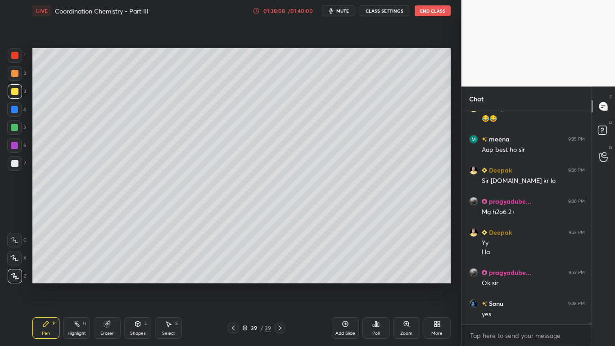
click at [279, 277] on icon at bounding box center [279, 327] width 7 height 7
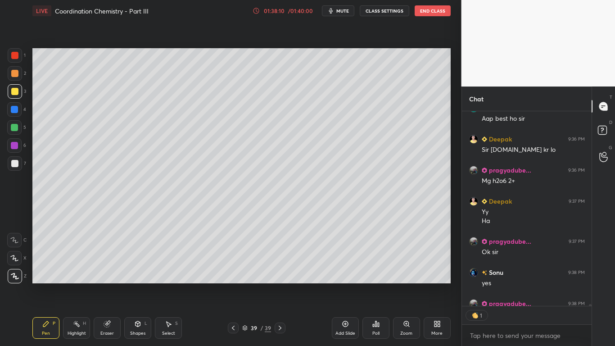
scroll to position [192, 127]
click at [15, 162] on div at bounding box center [14, 163] width 7 height 7
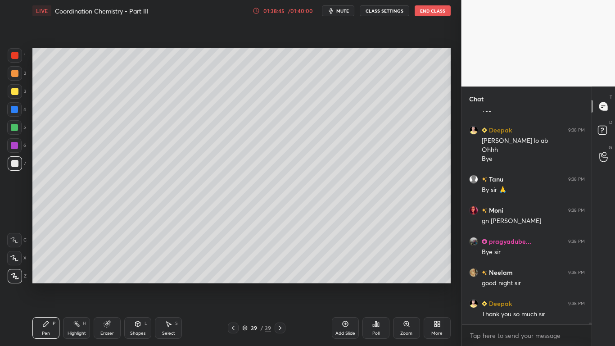
scroll to position [23136, 0]
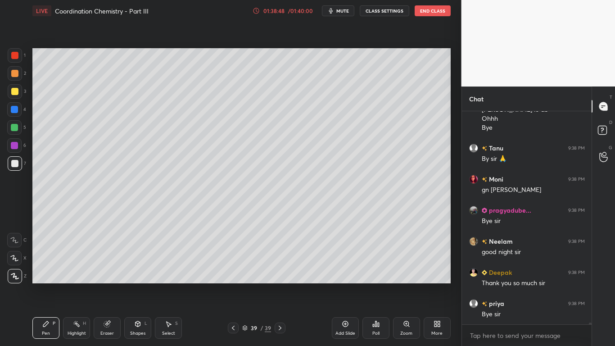
click at [429, 14] on button "End Class" at bounding box center [432, 10] width 36 height 11
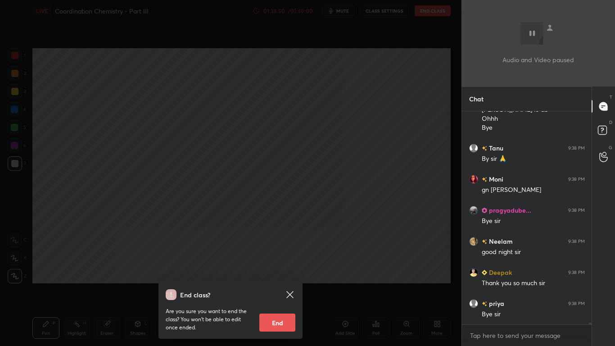
scroll to position [23167, 0]
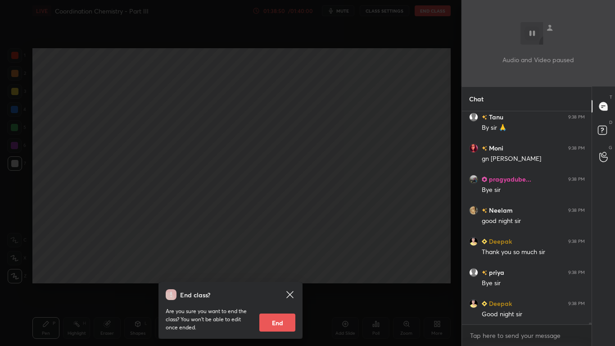
click at [282, 277] on button "End" at bounding box center [277, 322] width 36 height 18
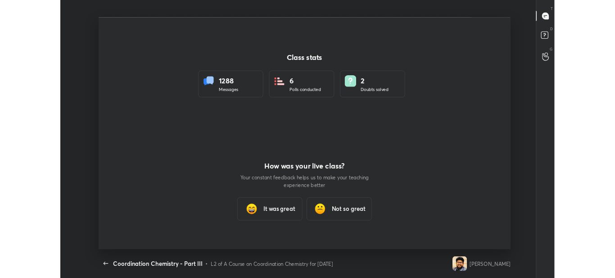
scroll to position [288, 608]
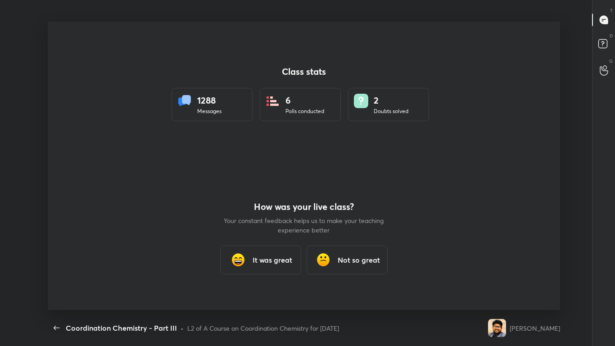
click at [263, 262] on h3 "It was great" at bounding box center [272, 259] width 40 height 11
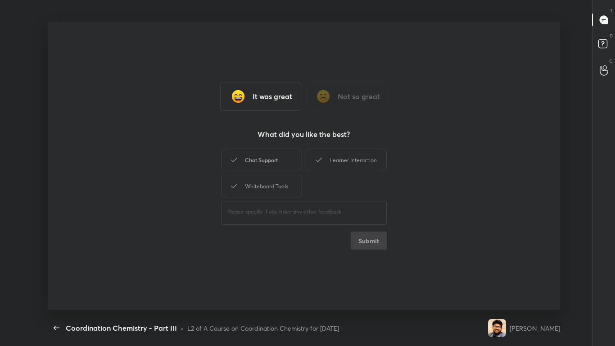
click at [268, 158] on div "Chat Support" at bounding box center [261, 160] width 81 height 23
click at [338, 163] on div "Learner Interaction" at bounding box center [346, 160] width 81 height 23
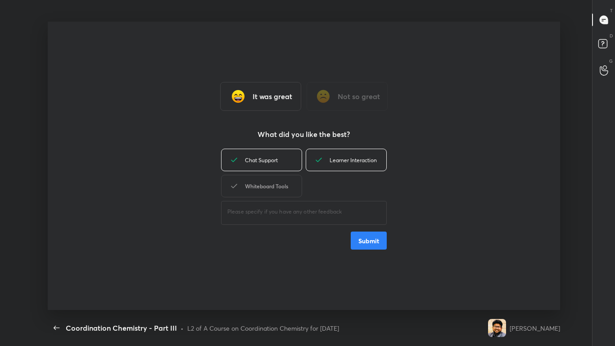
click at [257, 189] on div "Whiteboard Tools" at bounding box center [261, 186] width 81 height 23
click at [362, 230] on div "Chat Support Learner Interaction Whiteboard Tools ​ Submit" at bounding box center [304, 198] width 166 height 103
click at [363, 241] on button "Submit" at bounding box center [369, 240] width 36 height 18
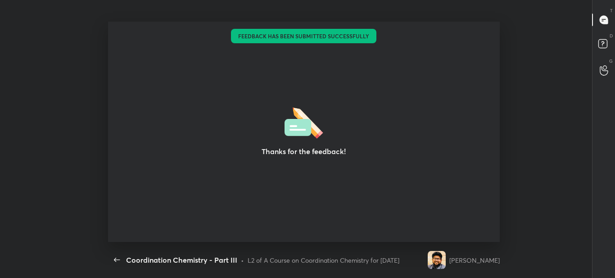
scroll to position [44785, 44398]
type textarea "x"
